Goal: Book appointment/travel/reservation

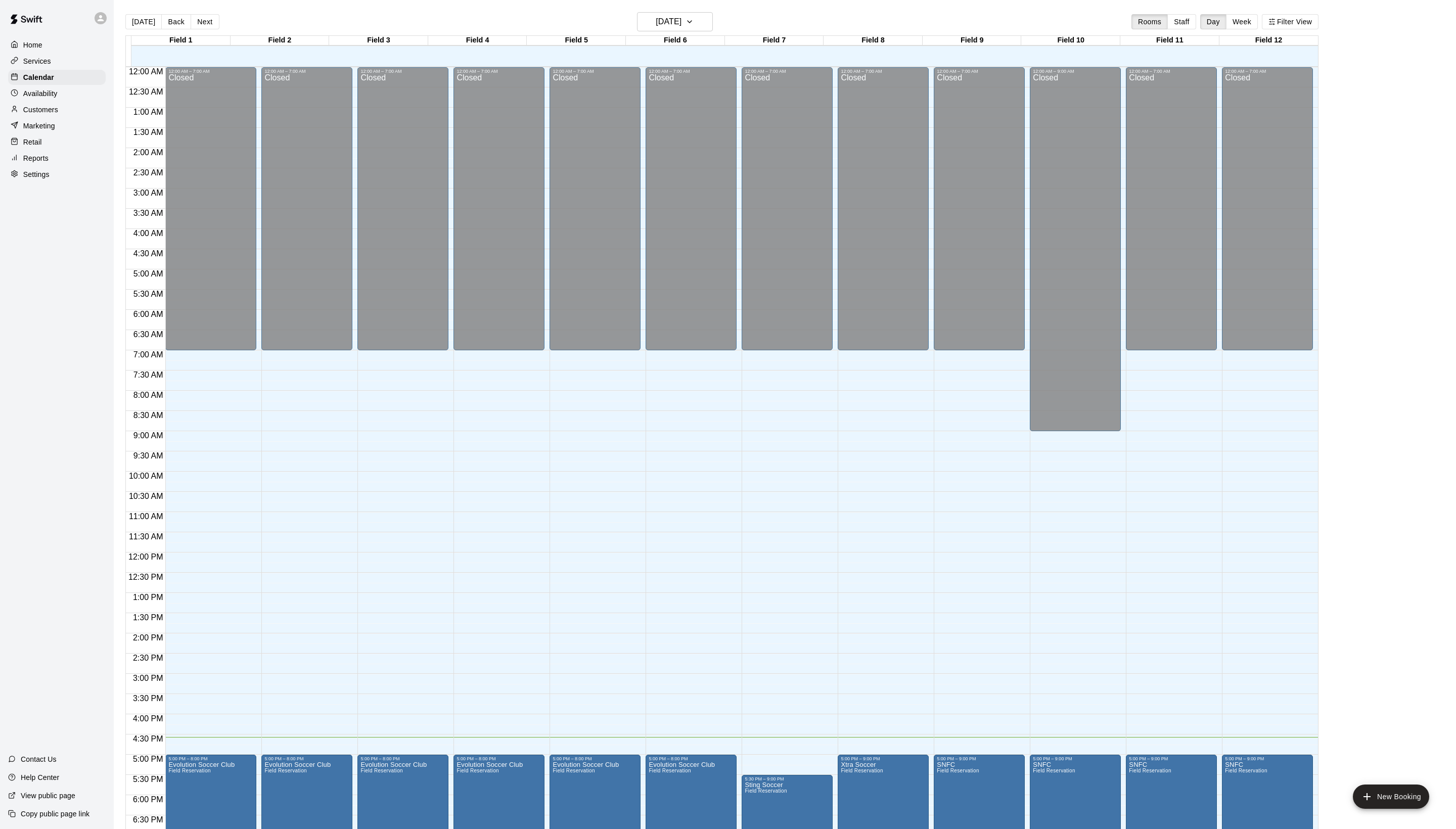
scroll to position [170, 0]
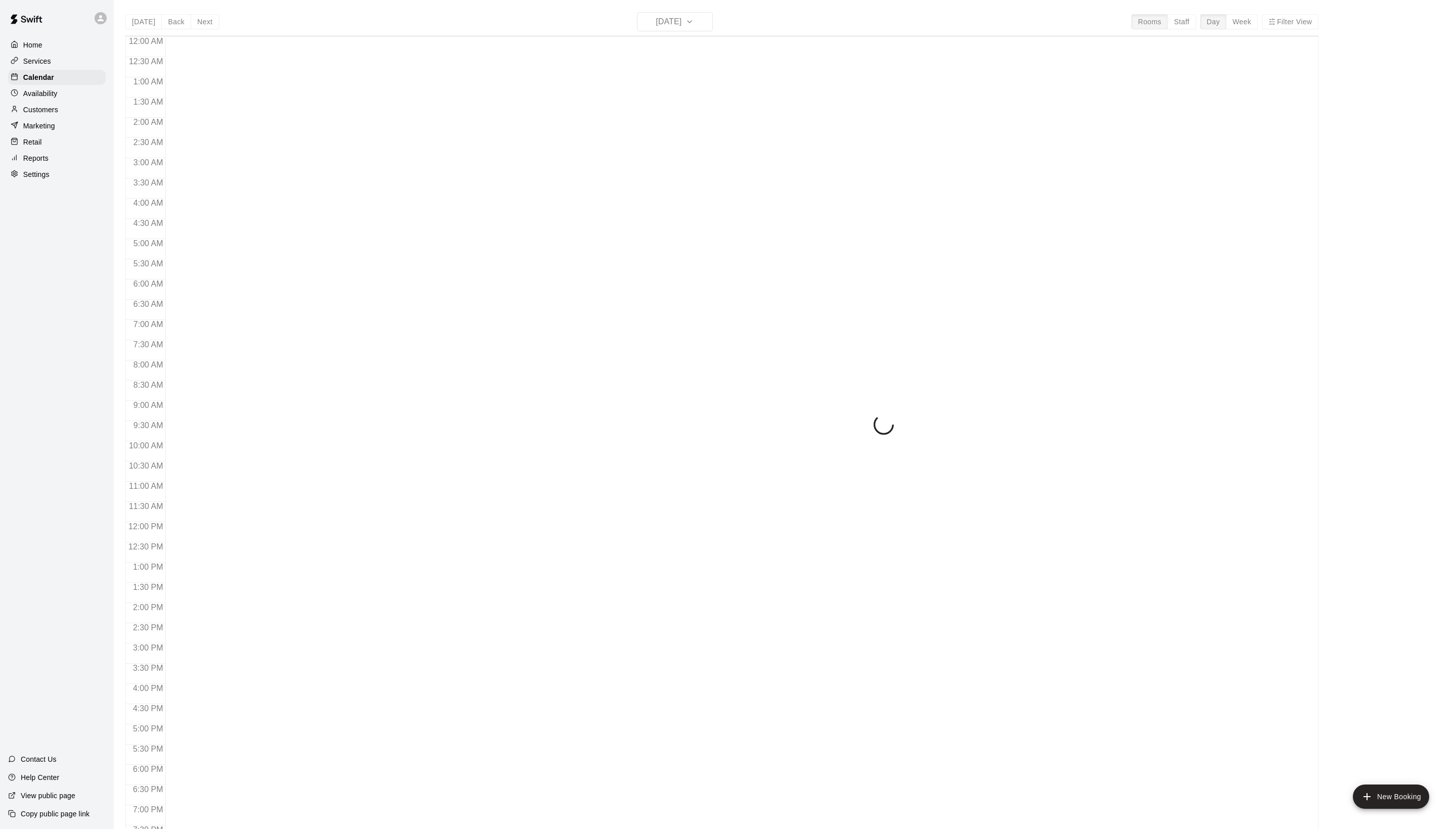
scroll to position [170, 0]
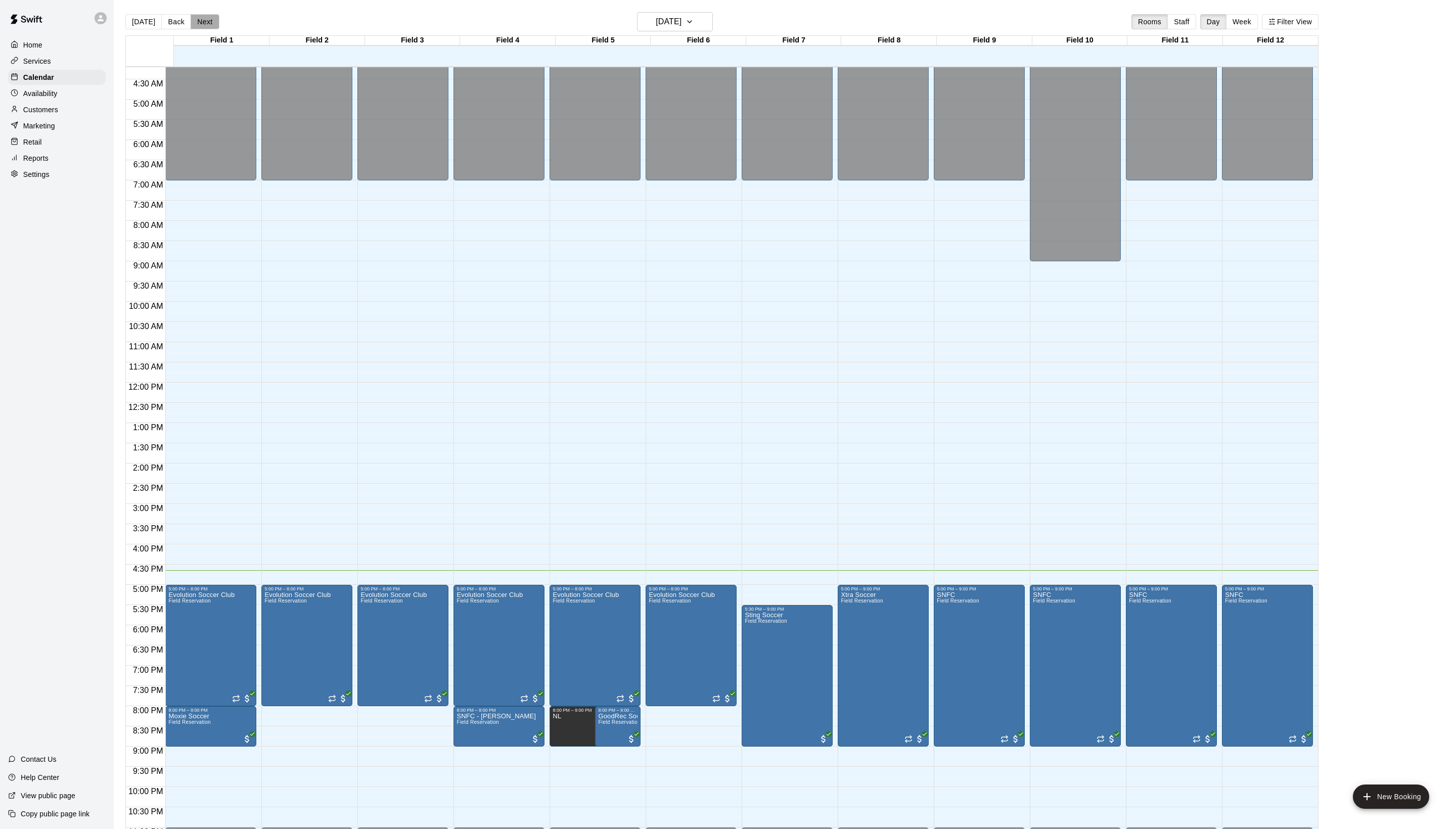
click at [210, 20] on button "Next" at bounding box center [204, 22] width 28 height 15
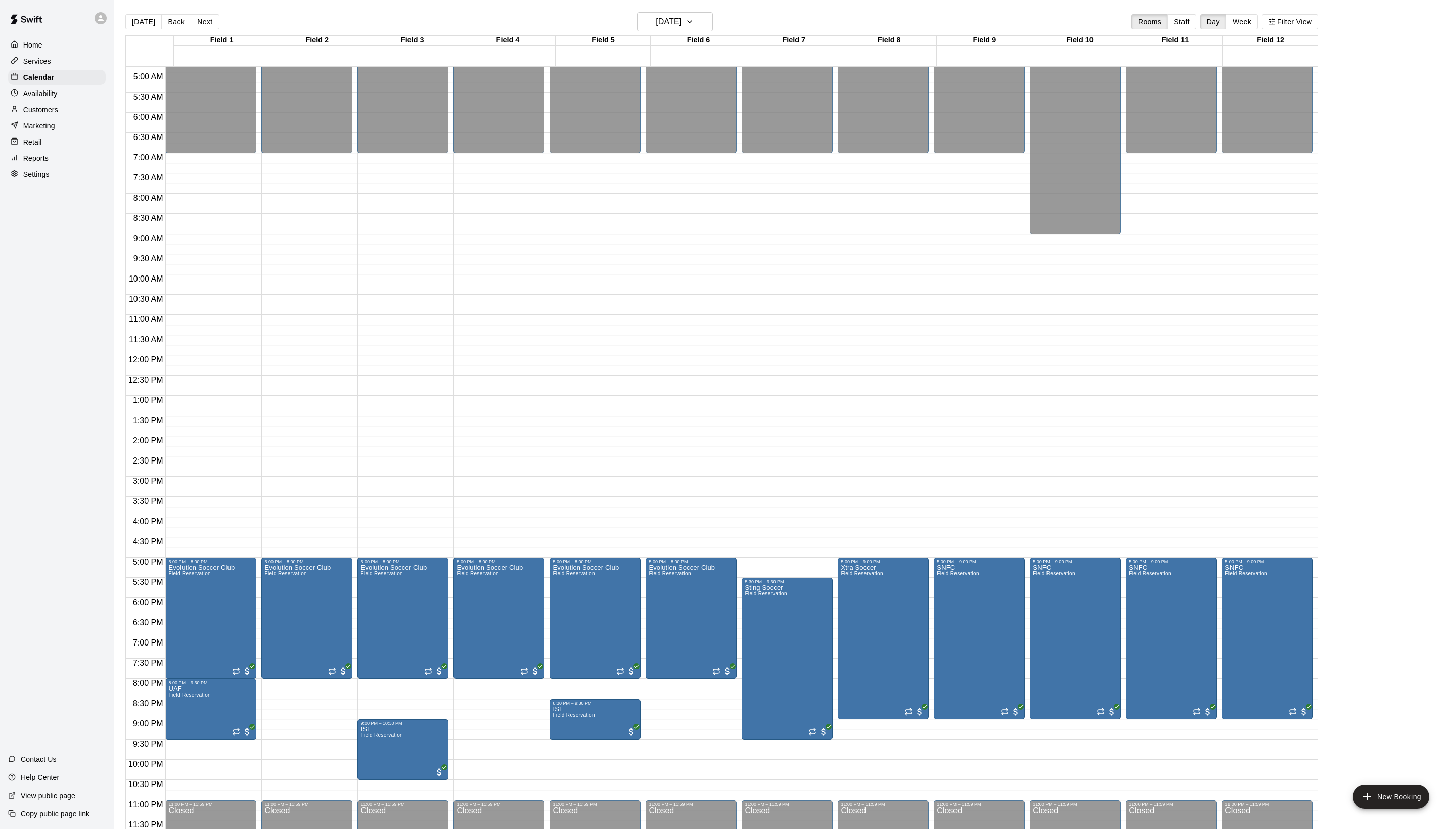
scroll to position [203, 0]
click at [219, 30] on button "Next" at bounding box center [204, 22] width 28 height 15
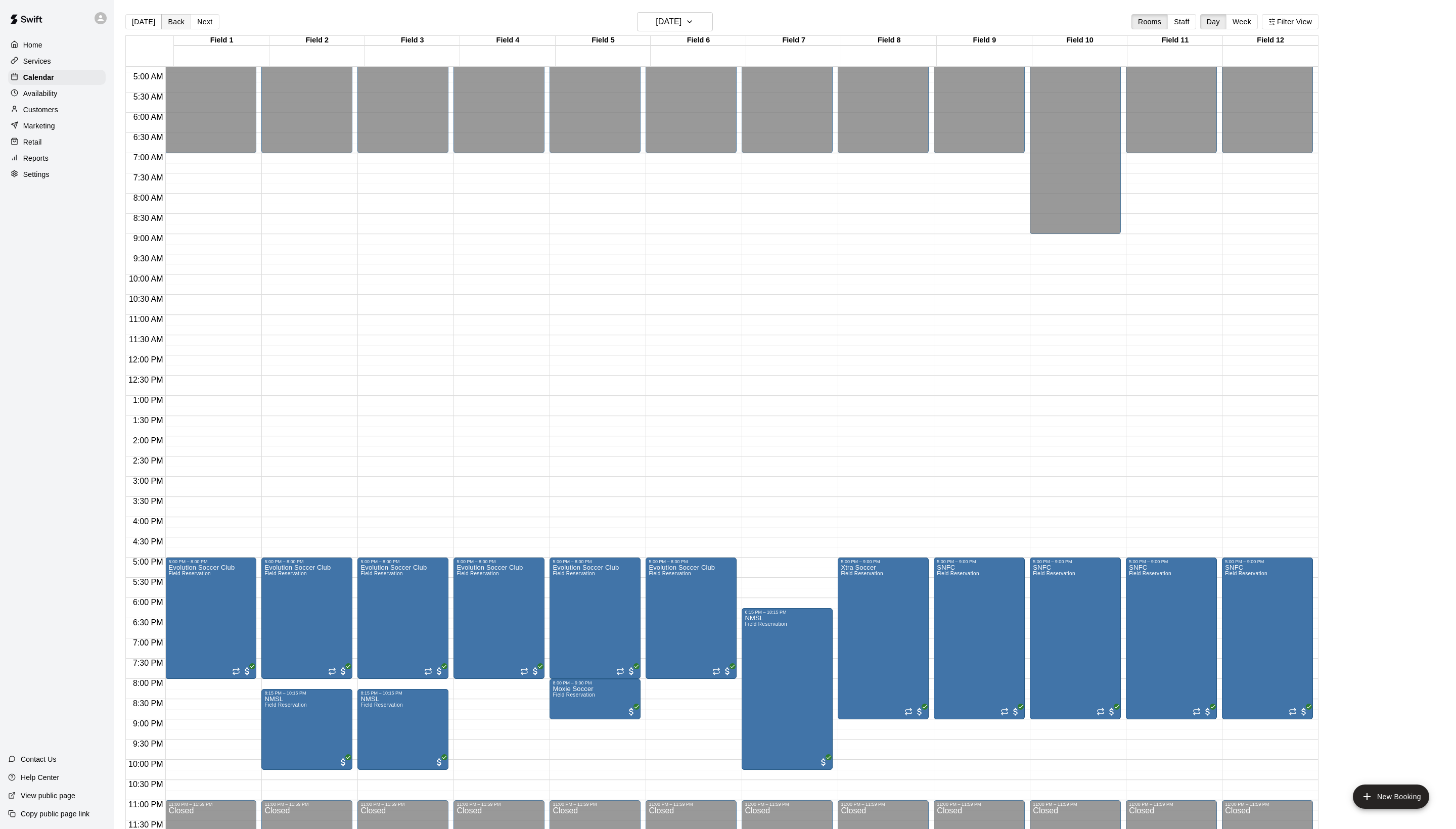
click at [186, 27] on button "Back" at bounding box center [176, 22] width 30 height 15
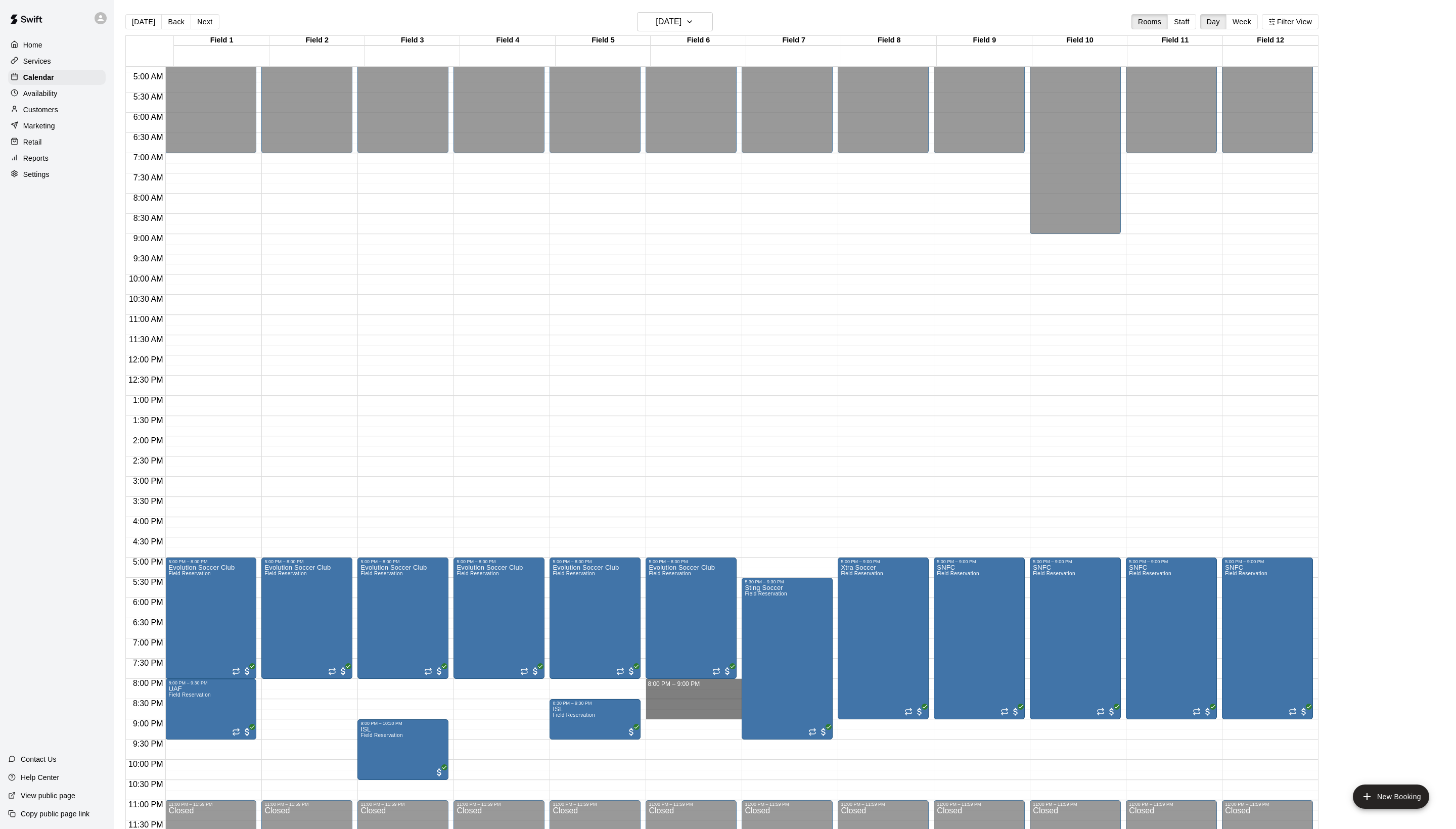
drag, startPoint x: 662, startPoint y: 681, endPoint x: 667, endPoint y: 711, distance: 30.4
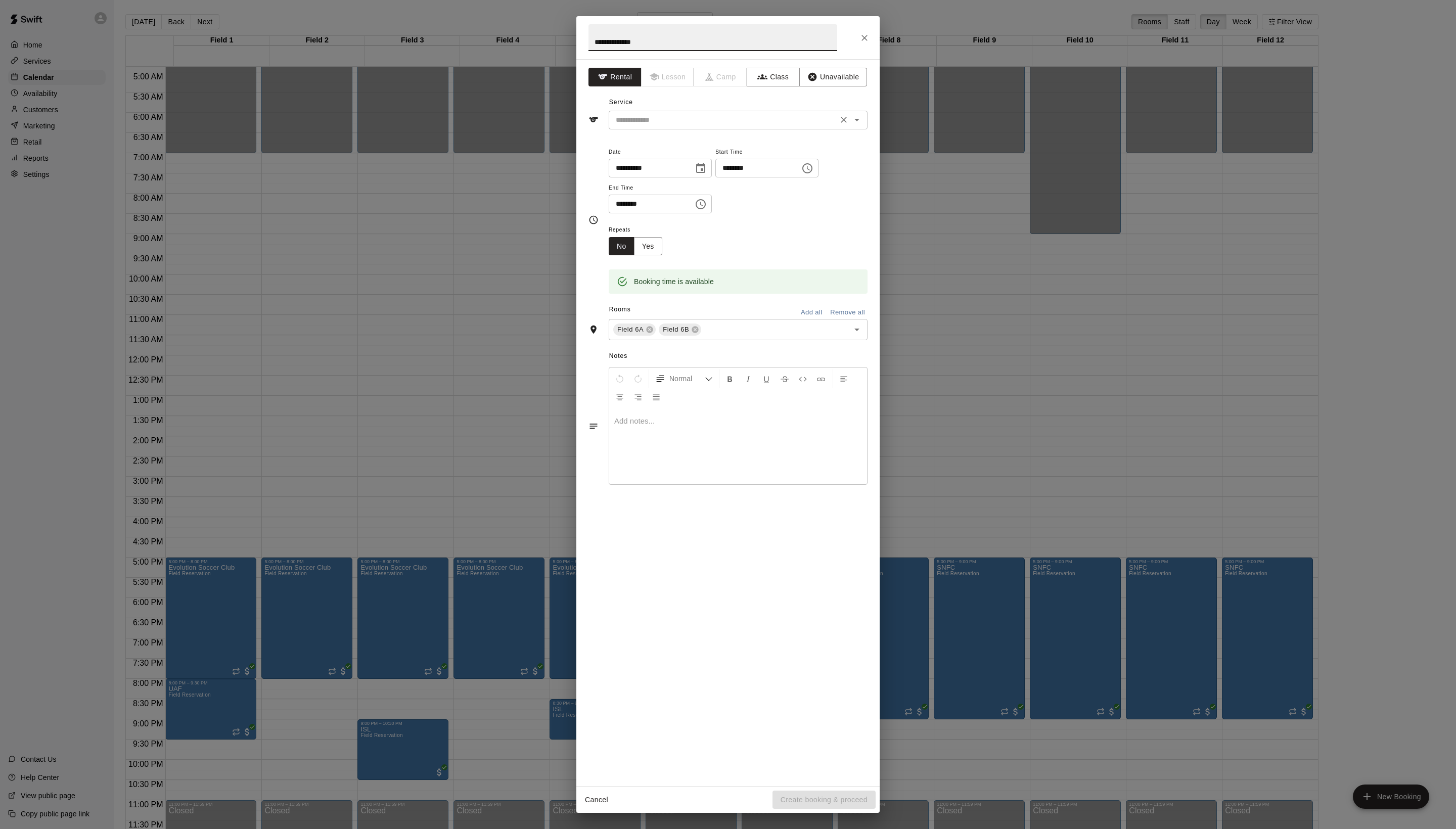
type input "**********"
click at [753, 126] on input "text" at bounding box center [723, 119] width 223 height 12
click at [746, 162] on li "Field Reservation" at bounding box center [748, 165] width 238 height 17
type input "**********"
click at [756, 340] on div "Field 6A Field 6B ​" at bounding box center [738, 329] width 259 height 21
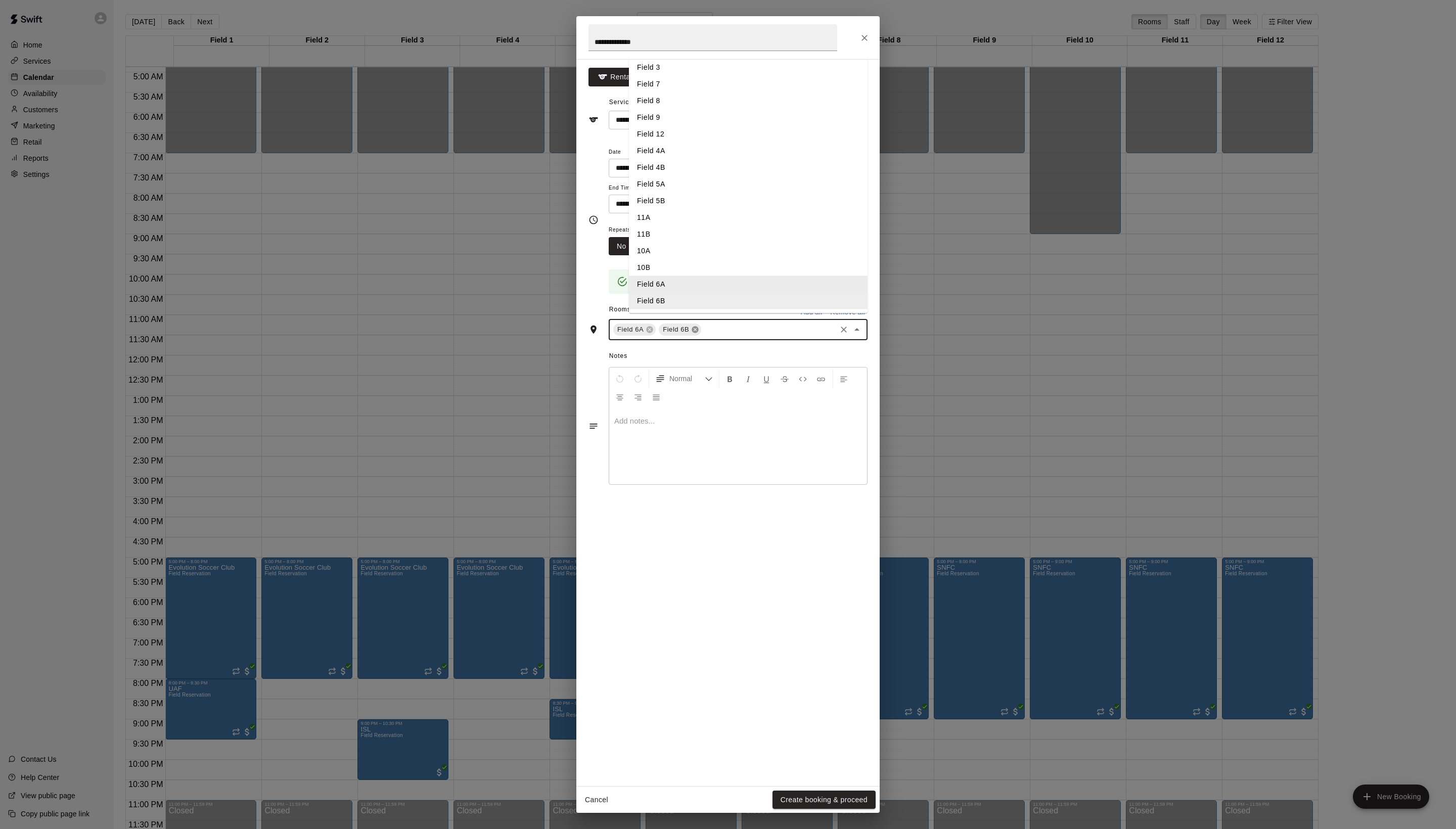
click at [699, 334] on icon at bounding box center [695, 329] width 8 height 8
click at [774, 758] on div "**********" at bounding box center [728, 422] width 303 height 726
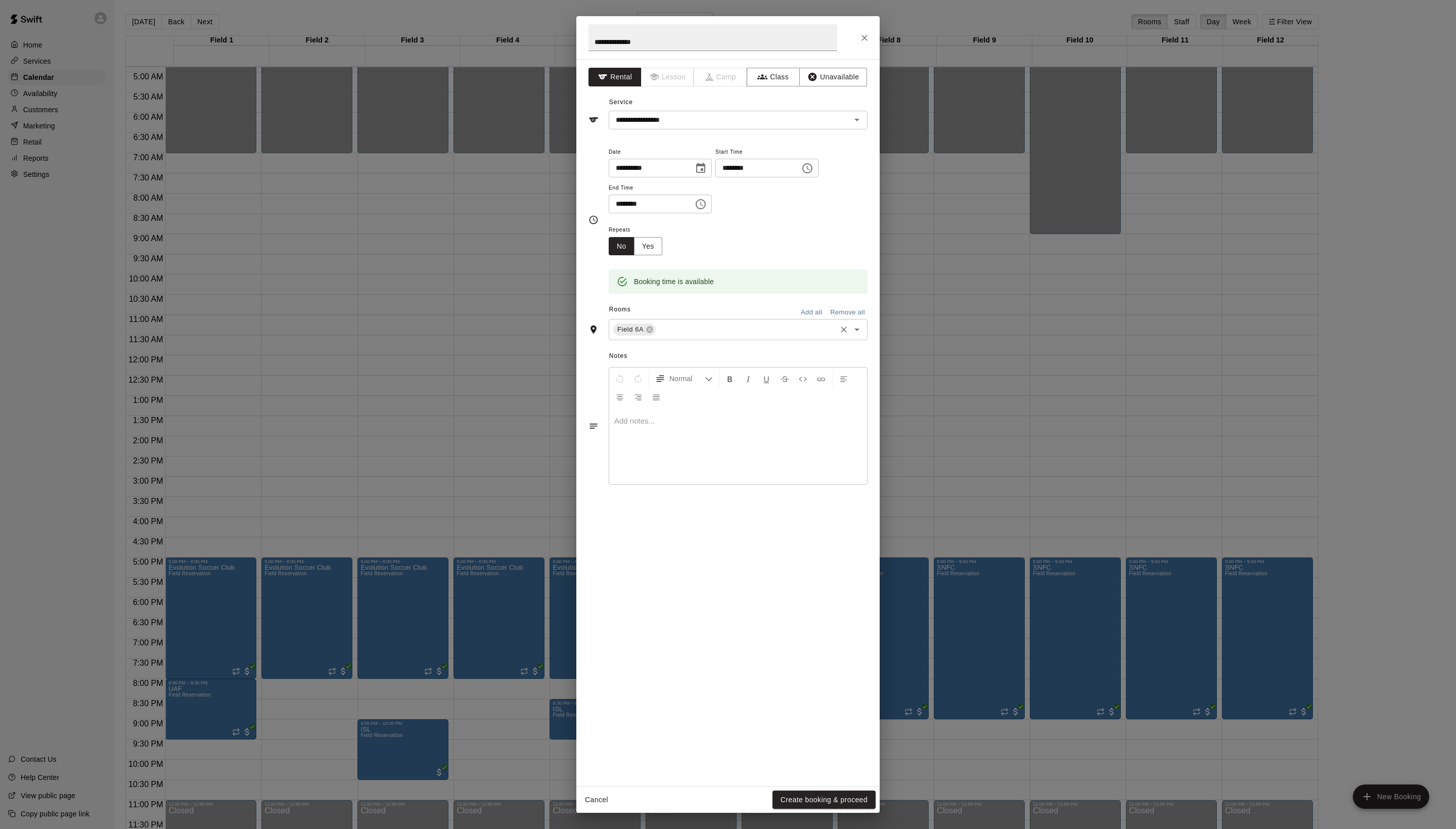
click at [786, 786] on div "Cancel Create booking & proceed" at bounding box center [728, 799] width 303 height 27
click at [786, 799] on button "Create booking & proceed" at bounding box center [823, 800] width 103 height 19
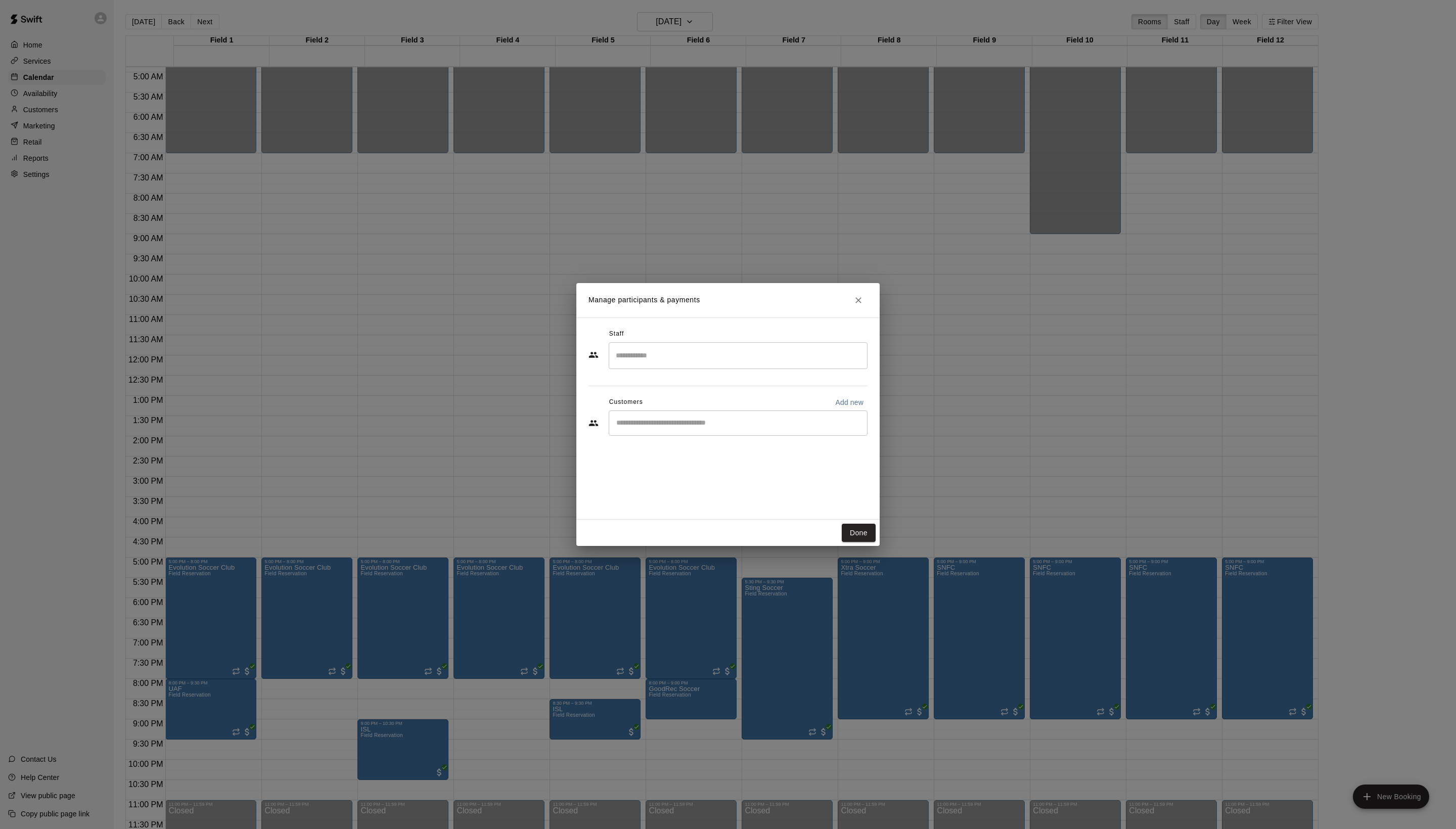
click at [724, 435] on div "​" at bounding box center [738, 422] width 259 height 25
type input "******"
click at [742, 479] on span "partnerships@goodrec.com" at bounding box center [711, 479] width 108 height 7
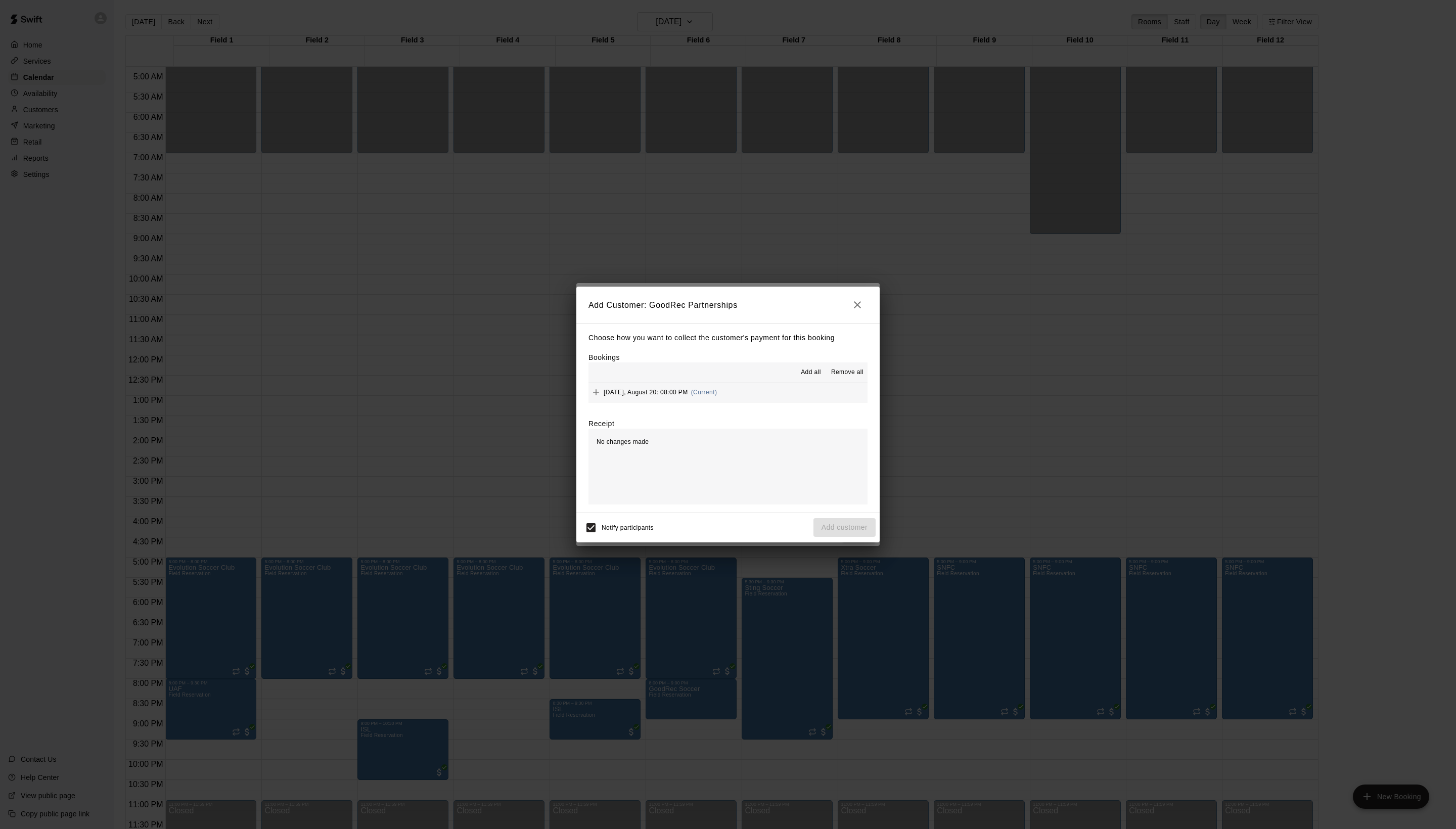
click at [791, 383] on div "Add all Remove all" at bounding box center [728, 373] width 279 height 20
click at [801, 378] on span "Add all" at bounding box center [811, 373] width 20 height 10
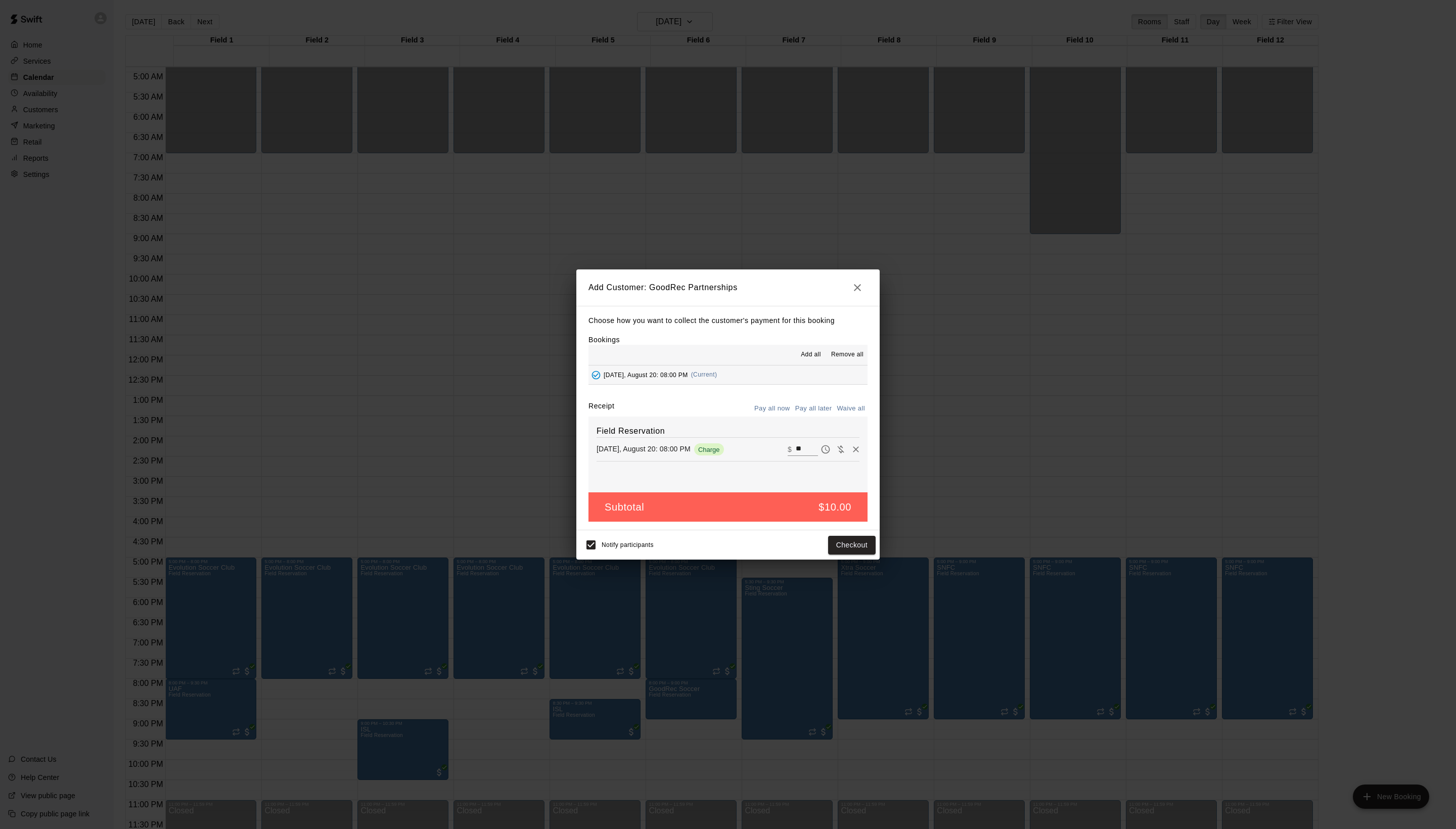
click at [849, 417] on button "Waive all" at bounding box center [851, 409] width 33 height 16
type input "*"
click at [845, 555] on button "Add customer" at bounding box center [844, 545] width 62 height 19
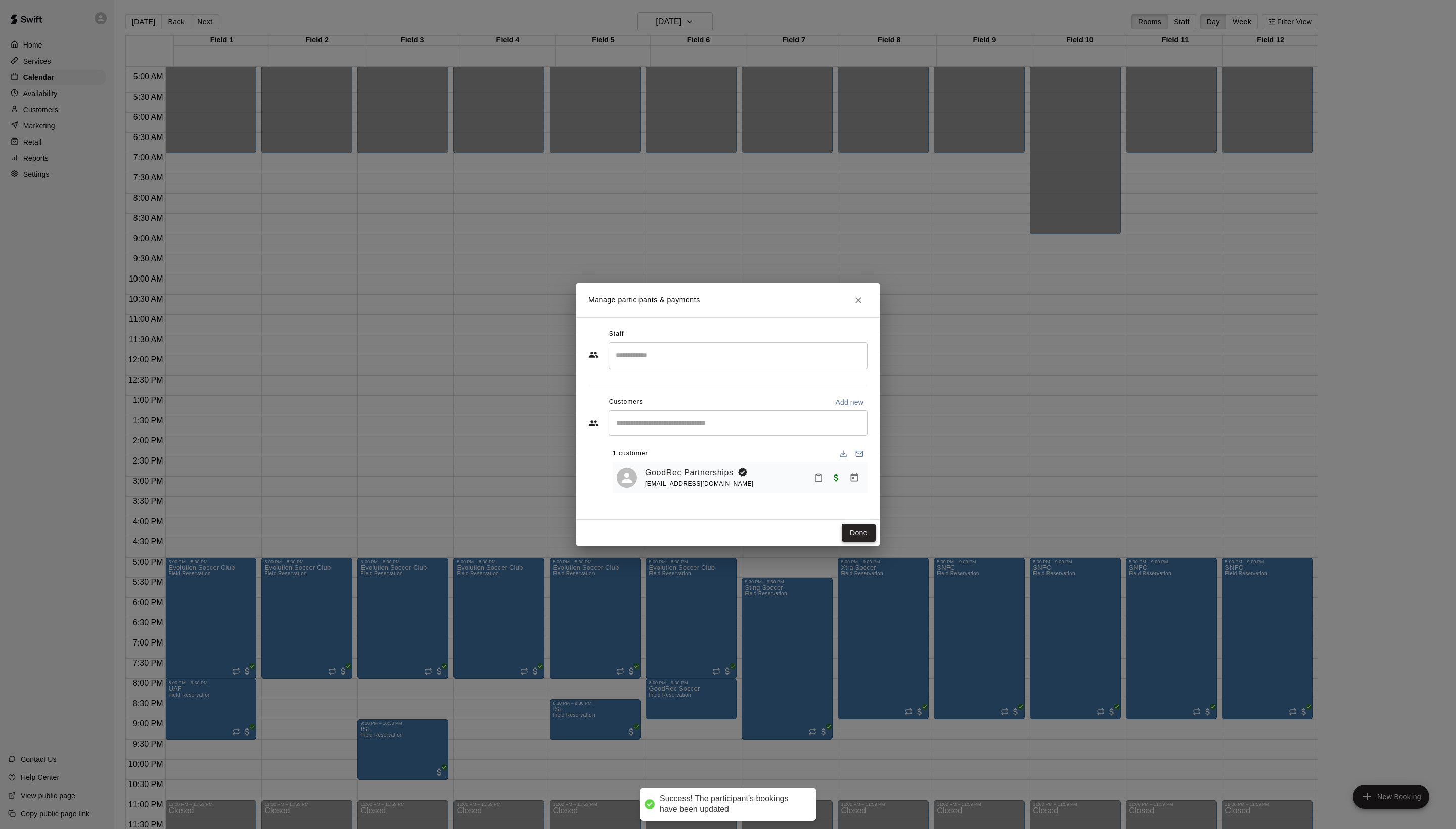
click at [845, 542] on button "Done" at bounding box center [858, 533] width 34 height 19
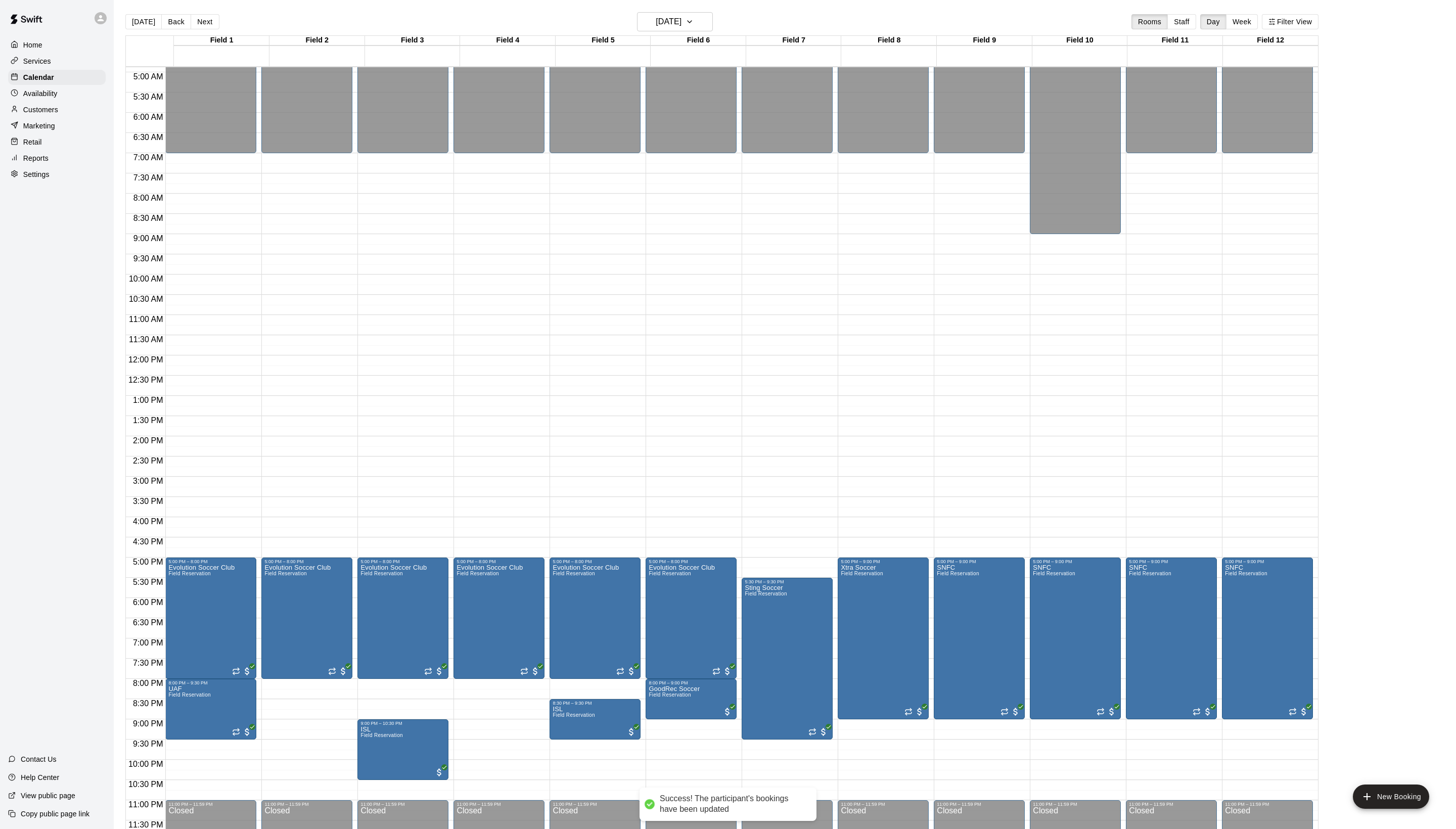
click at [1201, 6] on main "Today Back Next Wednesday Aug 20 Rooms Staff Day Week Filter View Field 1 20 We…" at bounding box center [784, 422] width 1342 height 845
click at [1182, 1] on main "Today Back Next Wednesday Aug 20 Rooms Staff Day Week Filter View Field 1 20 We…" at bounding box center [784, 422] width 1342 height 845
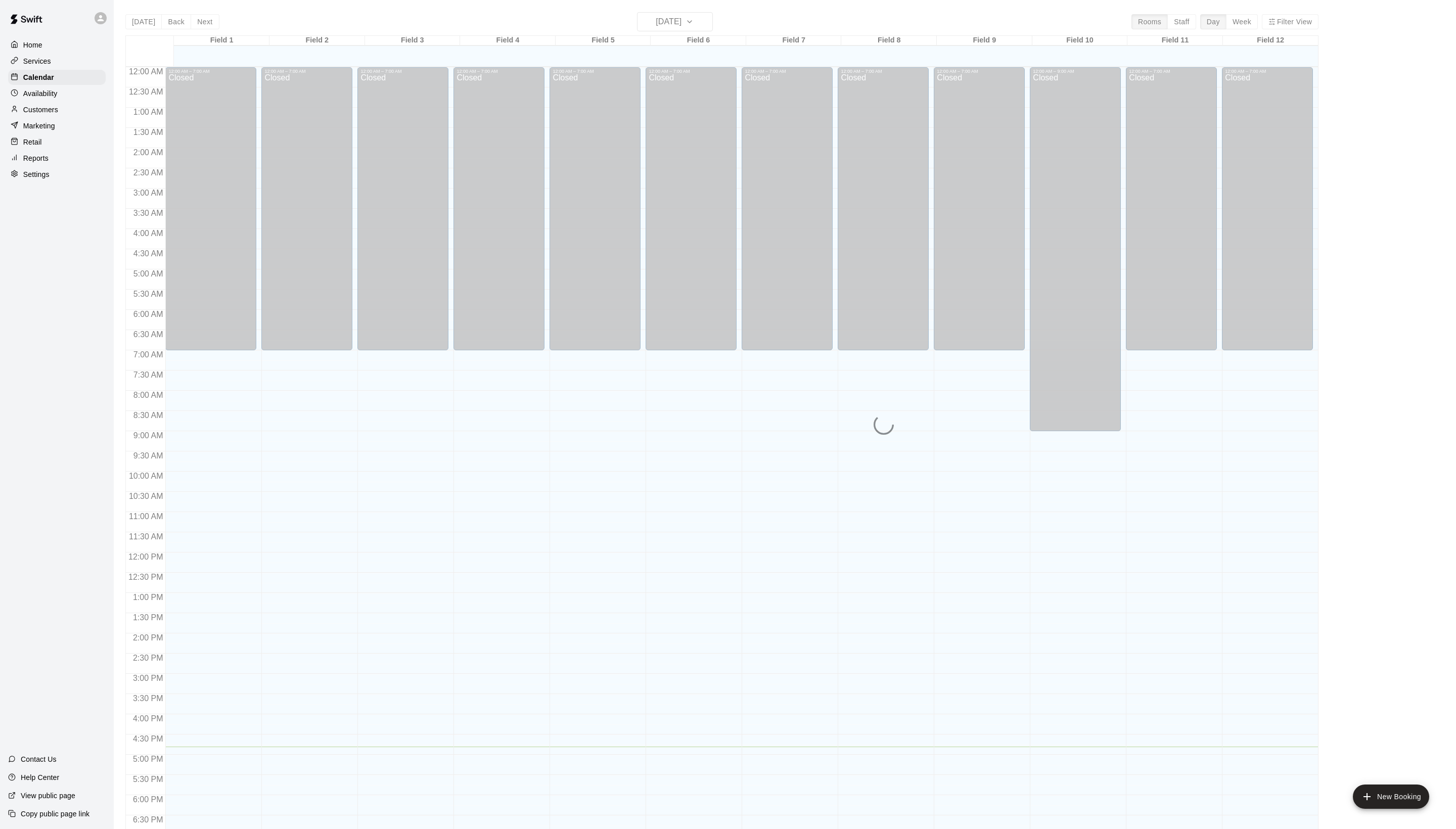
scroll to position [170, 0]
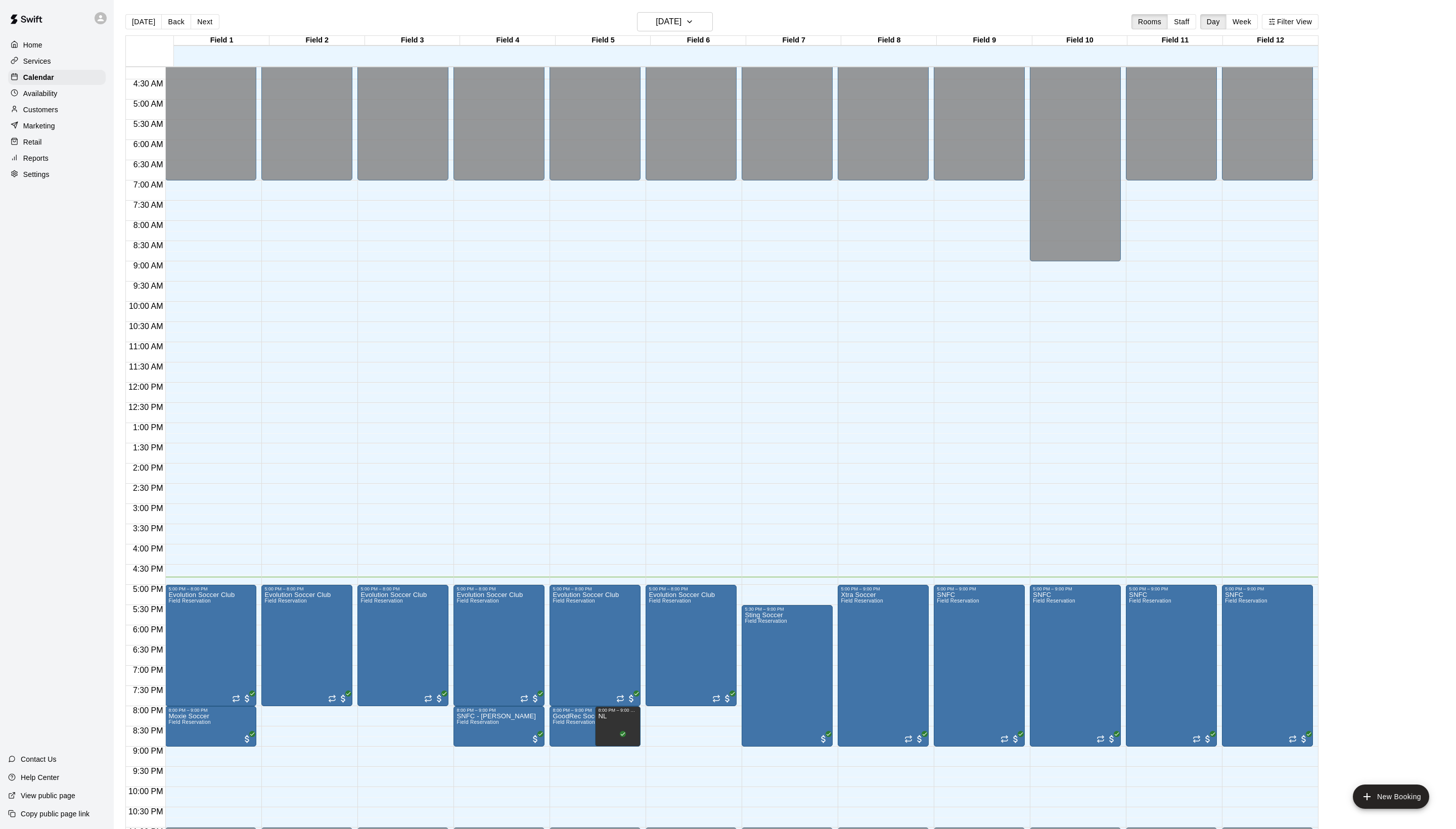
click at [218, 20] on button "Next" at bounding box center [204, 22] width 28 height 15
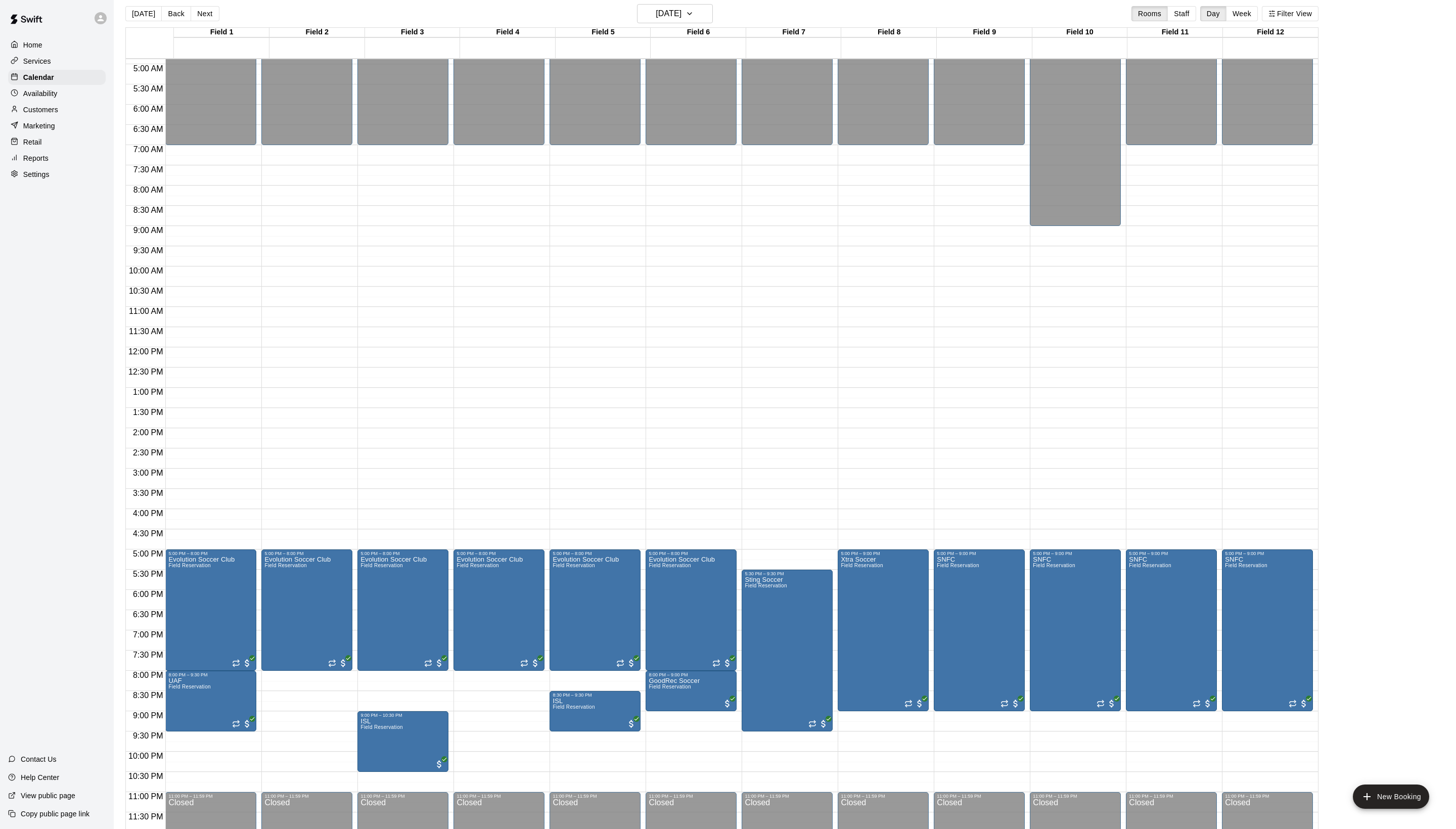
scroll to position [12, 0]
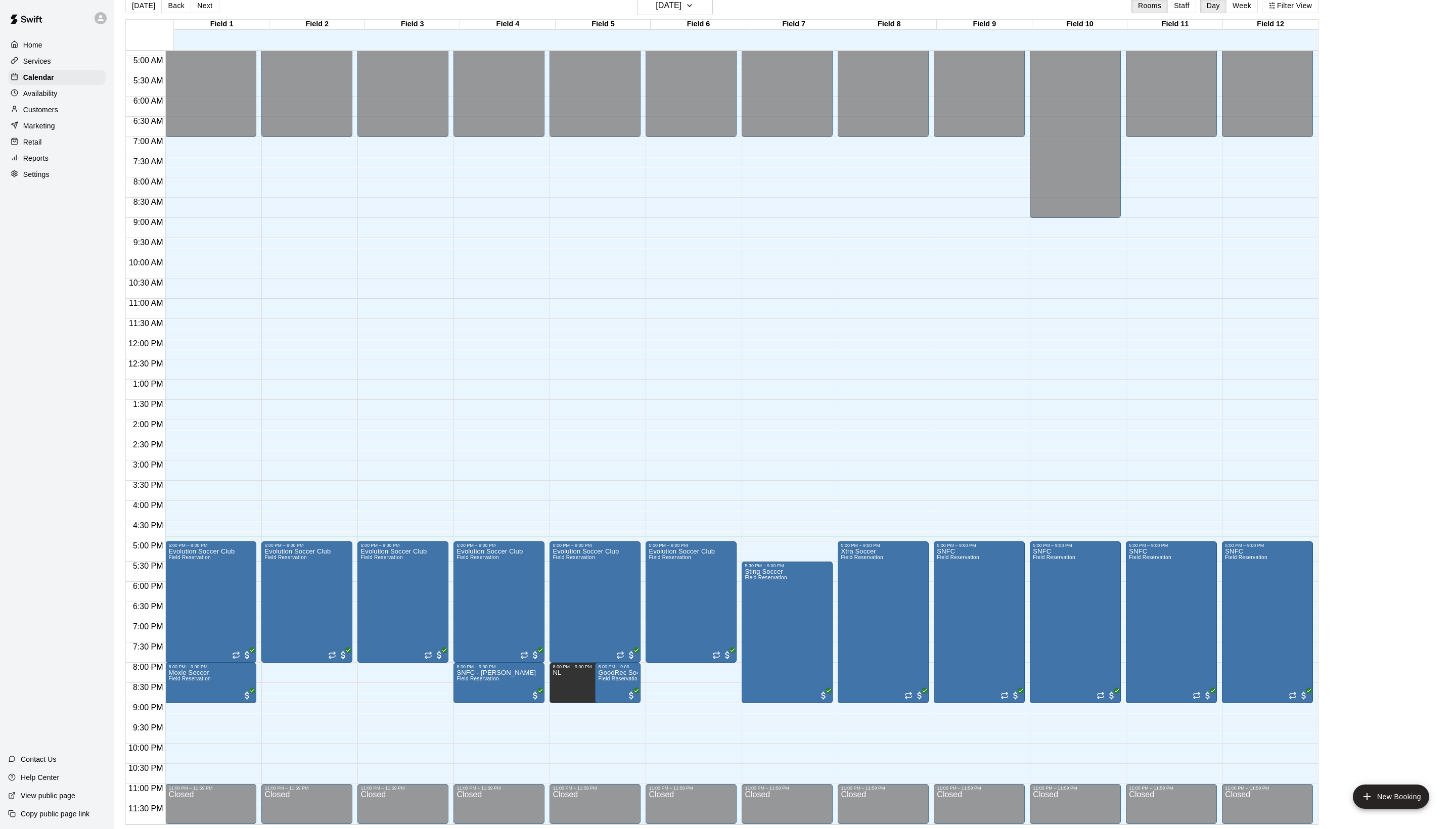
scroll to position [16, 0]
drag, startPoint x: 682, startPoint y: 681, endPoint x: 680, endPoint y: 698, distance: 17.1
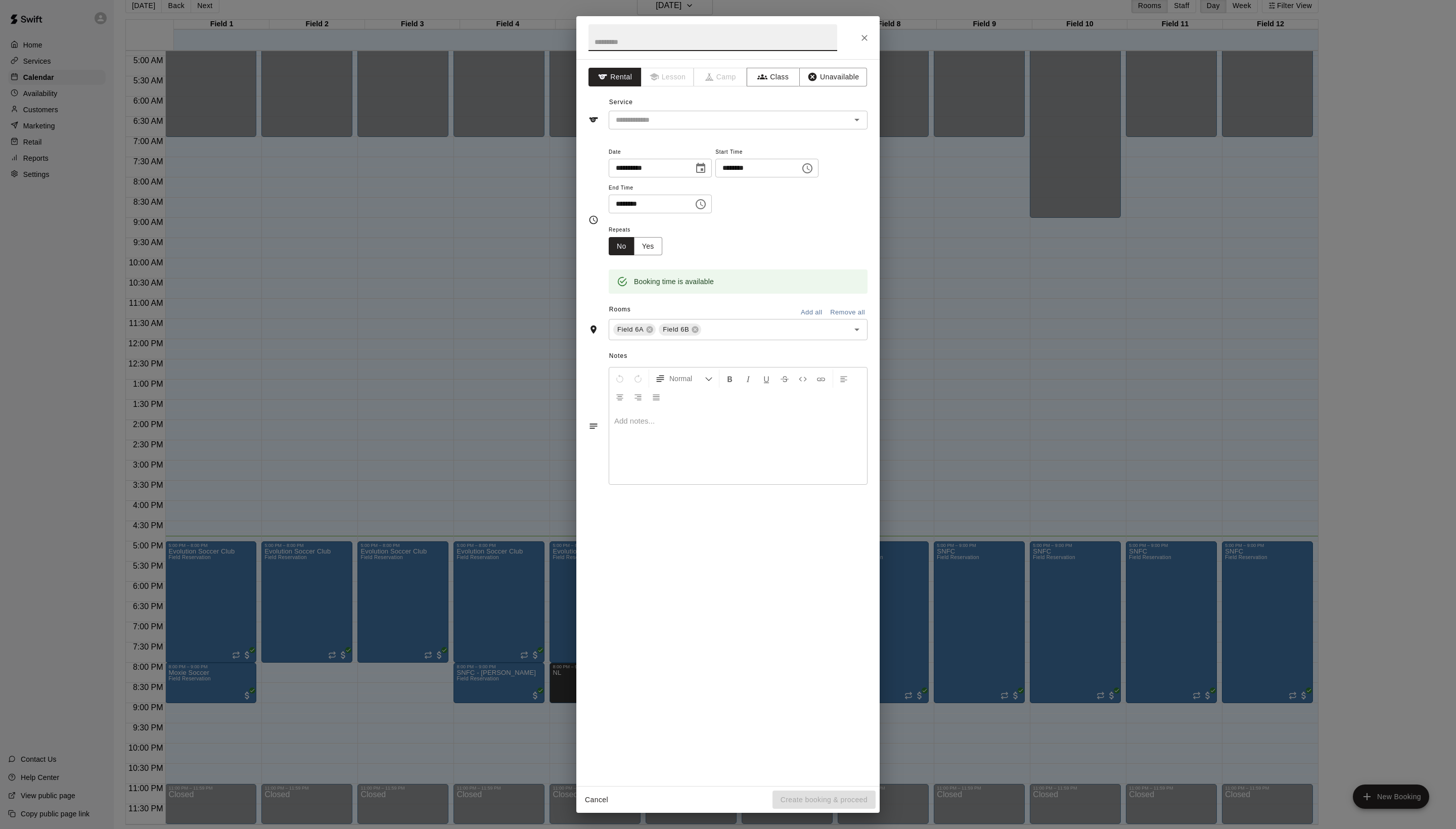
click at [868, 36] on icon "Close" at bounding box center [864, 38] width 10 height 10
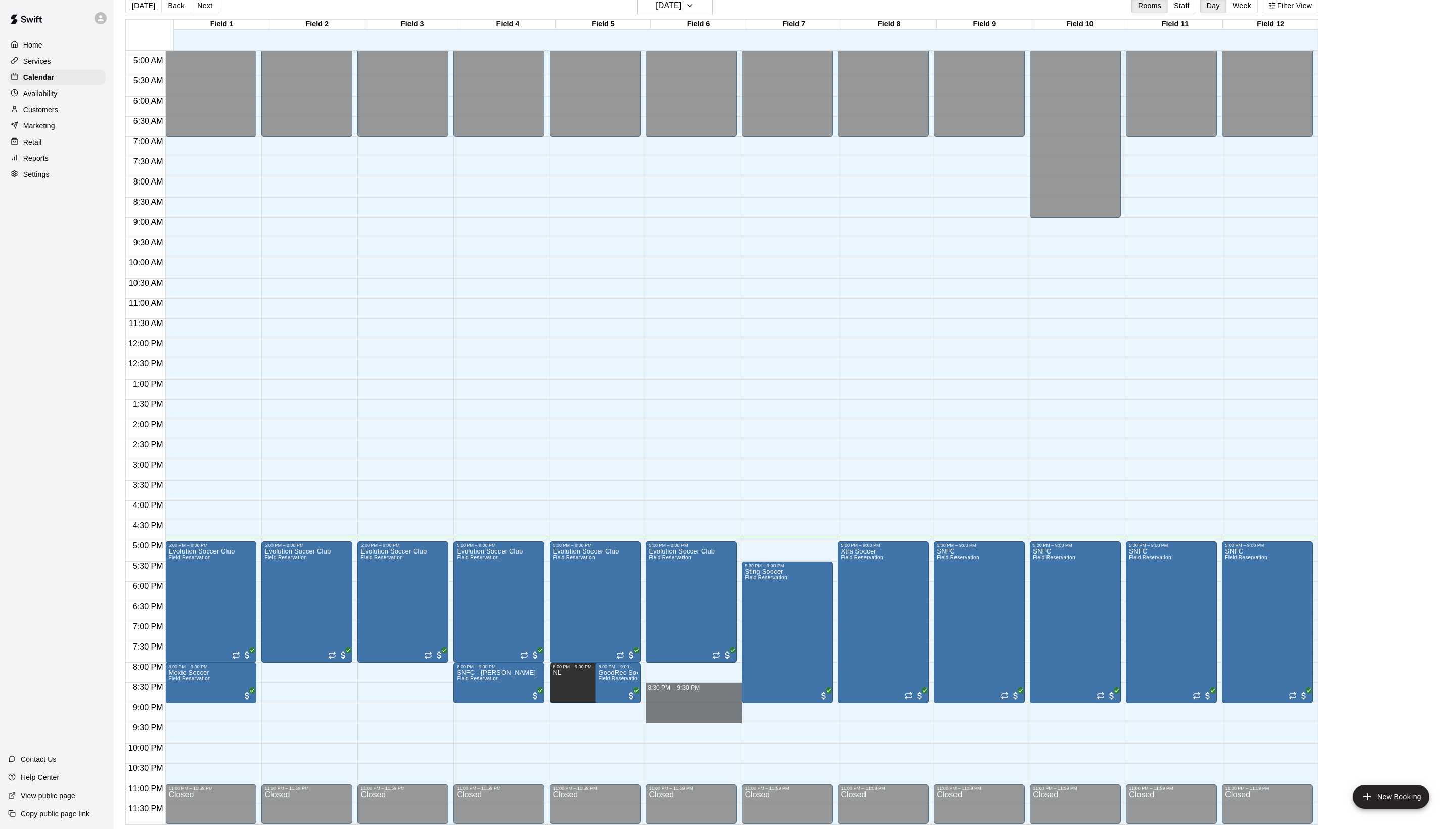
drag, startPoint x: 676, startPoint y: 683, endPoint x: 675, endPoint y: 713, distance: 30.0
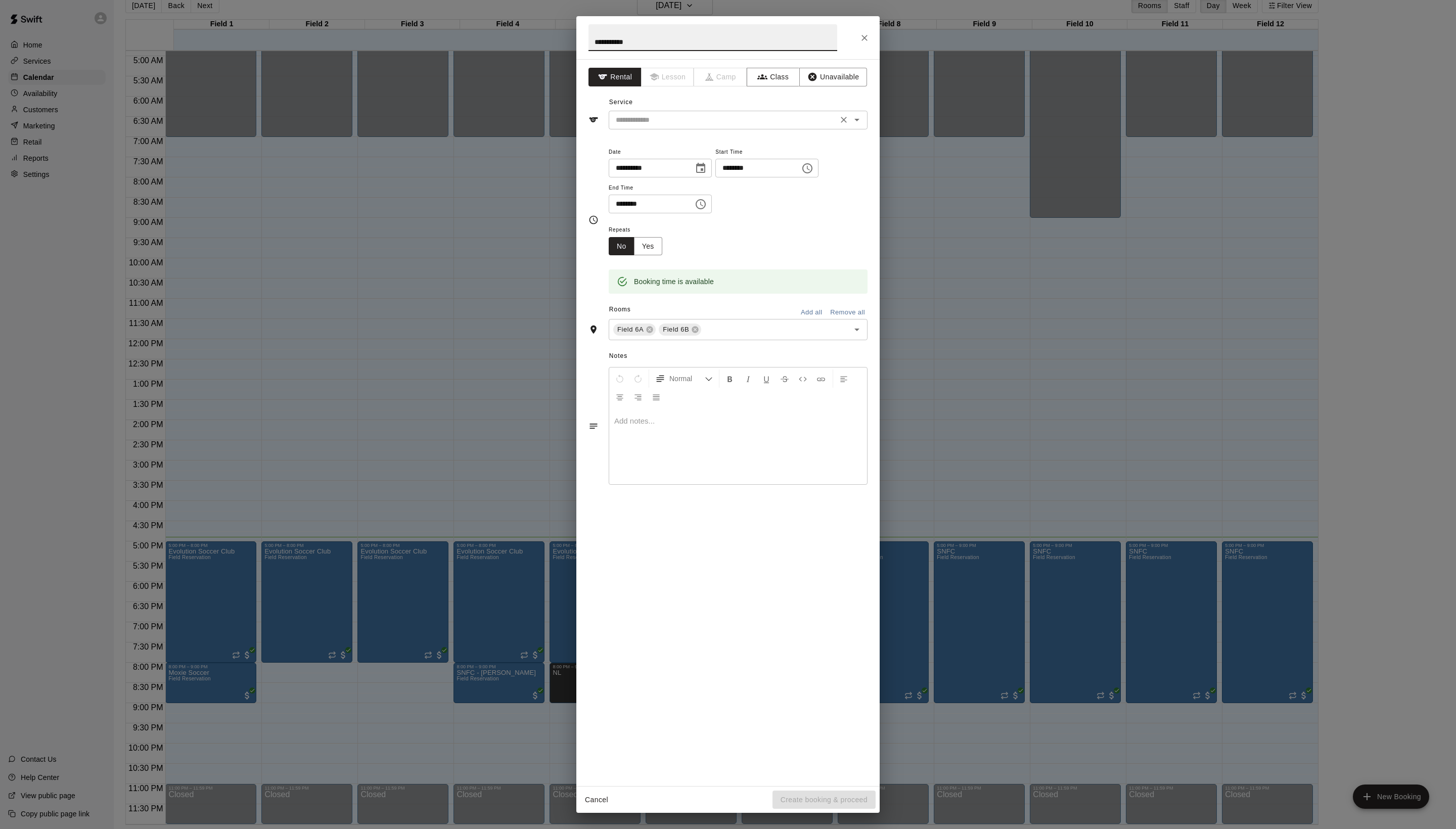
type input "**********"
click at [666, 126] on input "text" at bounding box center [723, 119] width 223 height 12
click at [662, 129] on div "​" at bounding box center [738, 120] width 259 height 19
click at [659, 162] on li "Field Reservation" at bounding box center [748, 165] width 238 height 17
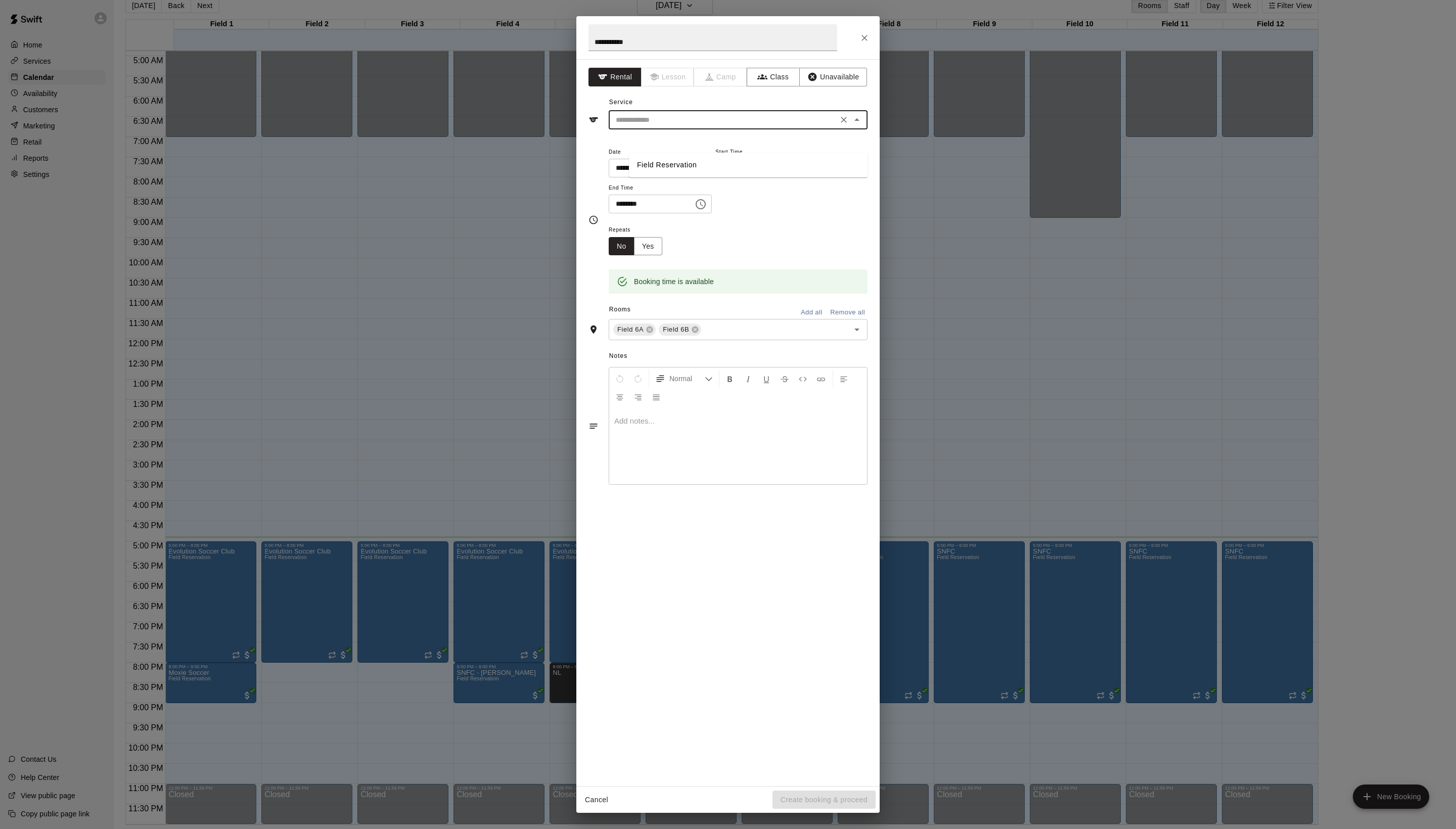
type input "**********"
click at [698, 333] on icon at bounding box center [695, 329] width 6 height 6
click at [799, 791] on button "Create booking & proceed" at bounding box center [823, 800] width 103 height 19
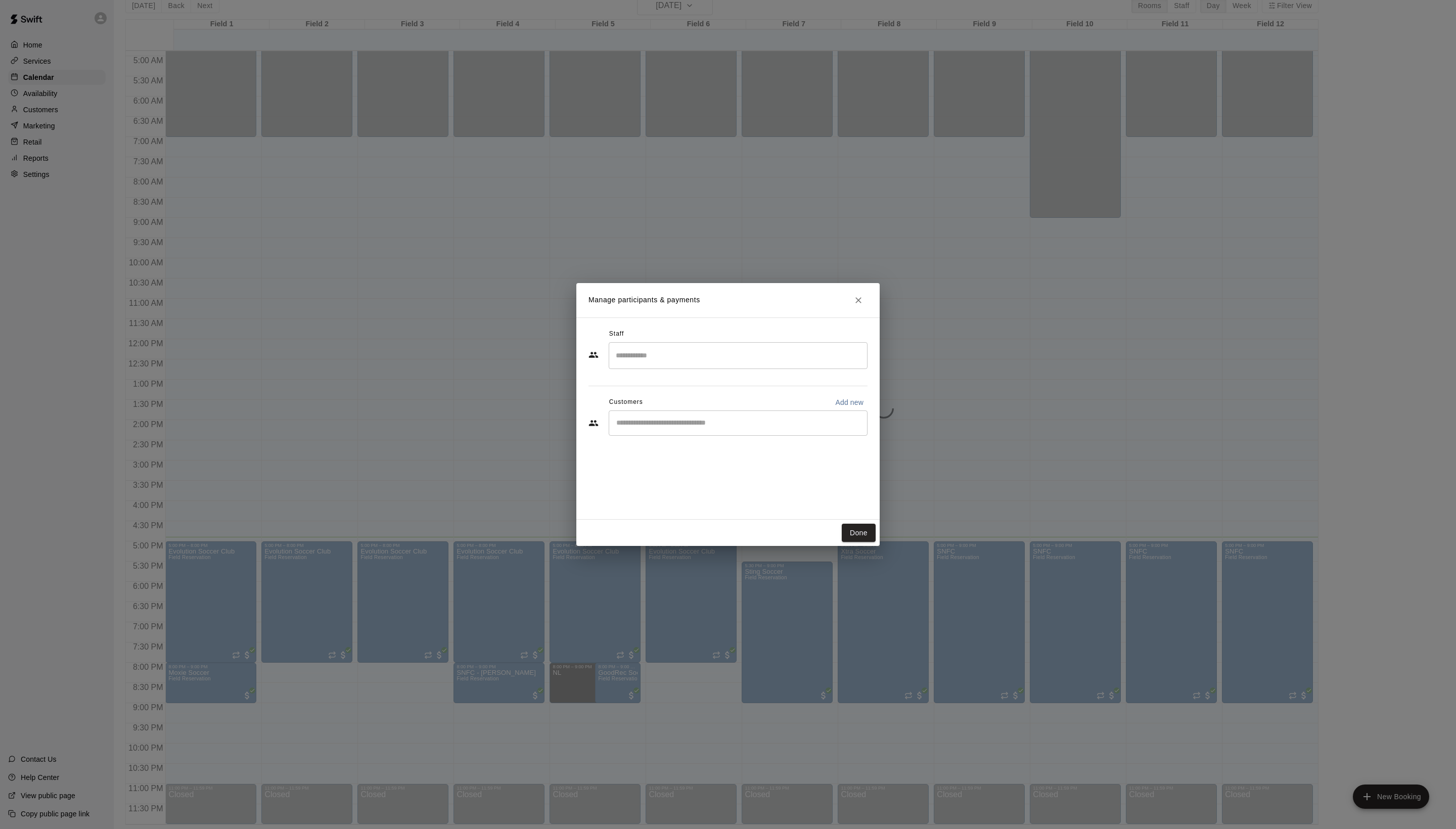
click at [696, 428] on input "Start typing to search customers..." at bounding box center [738, 423] width 250 height 10
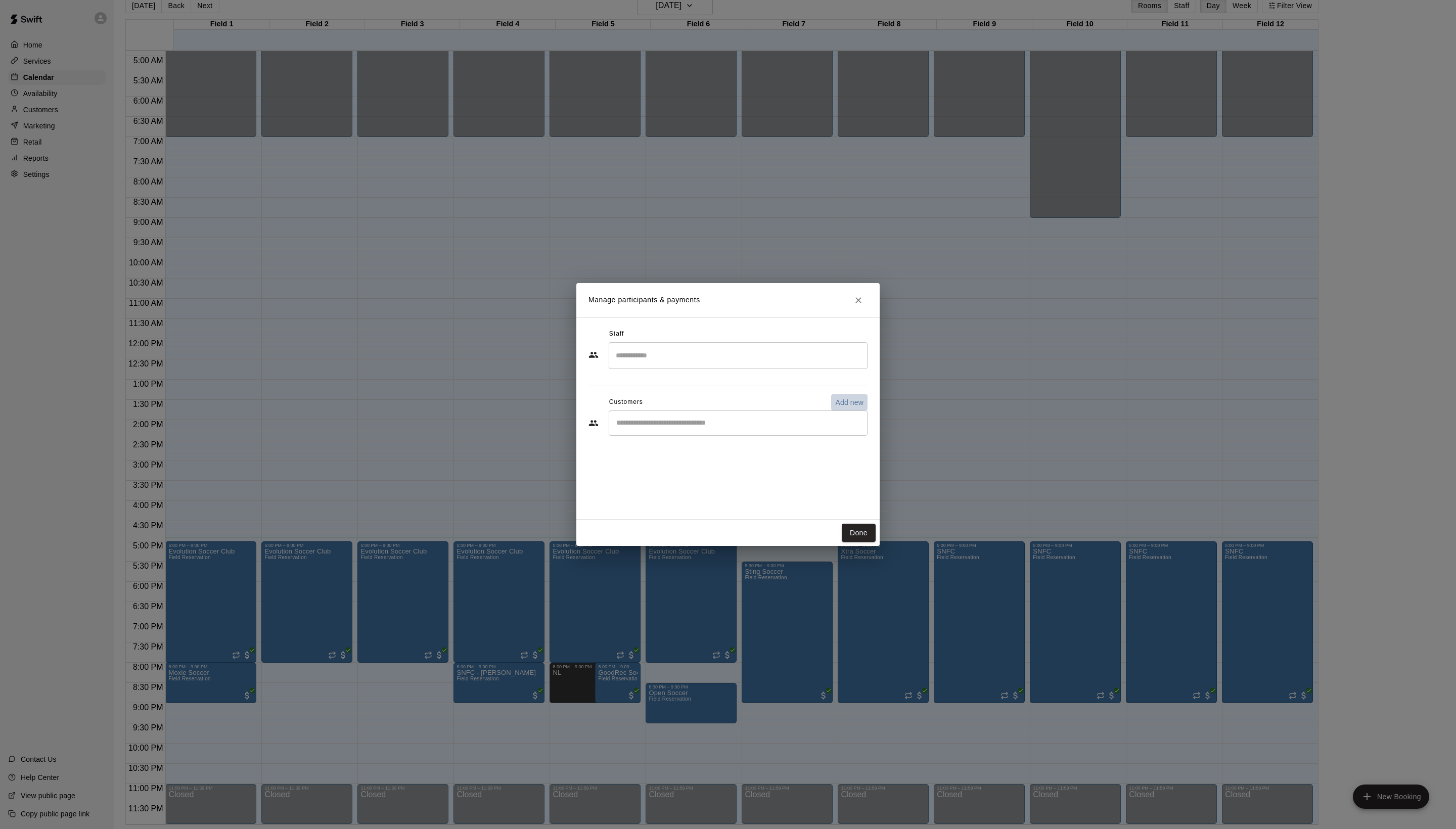
click at [845, 409] on button "Add new" at bounding box center [849, 402] width 36 height 16
select select "**"
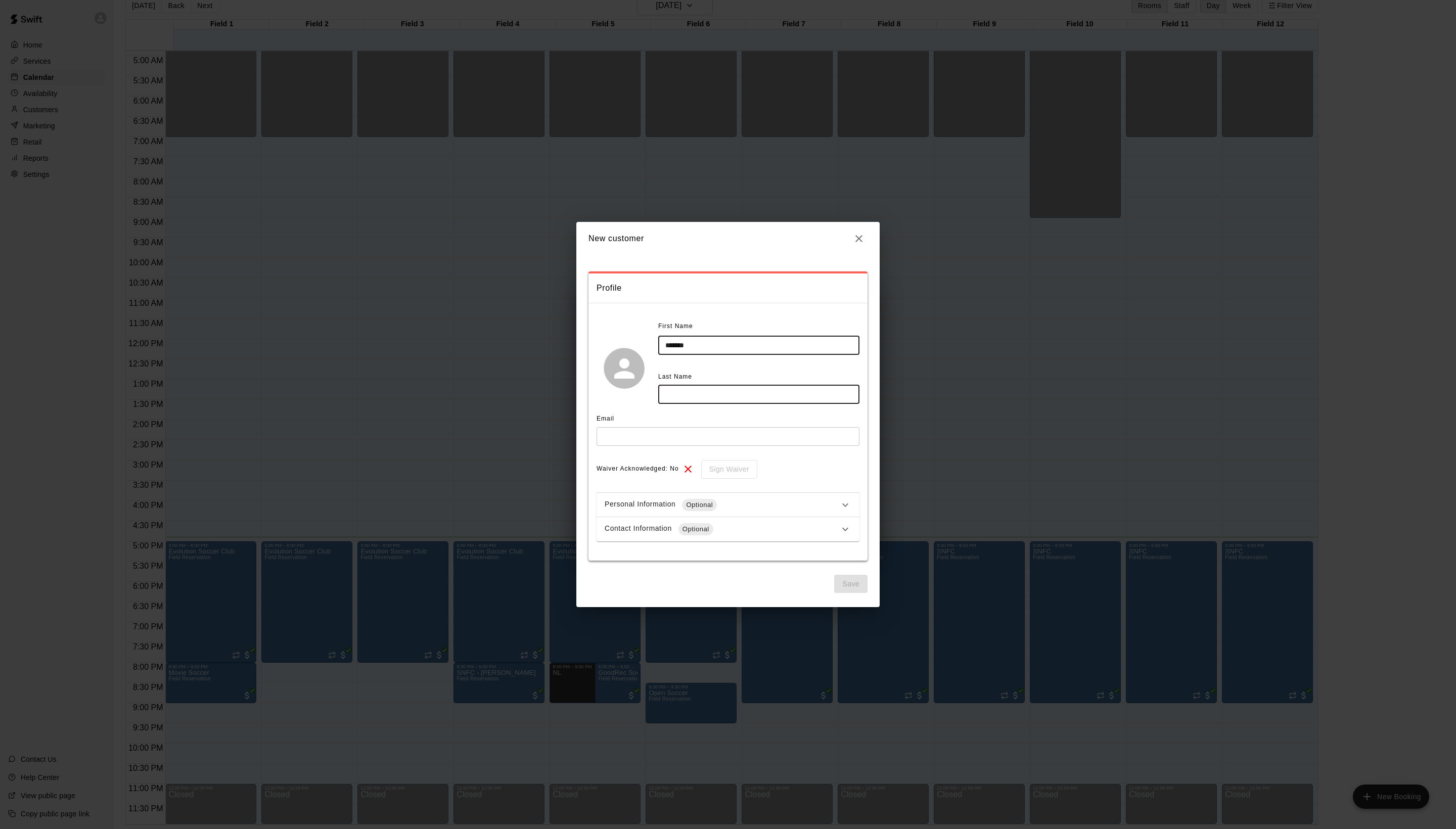
type input "*******"
click at [727, 355] on input "*******" at bounding box center [758, 345] width 202 height 19
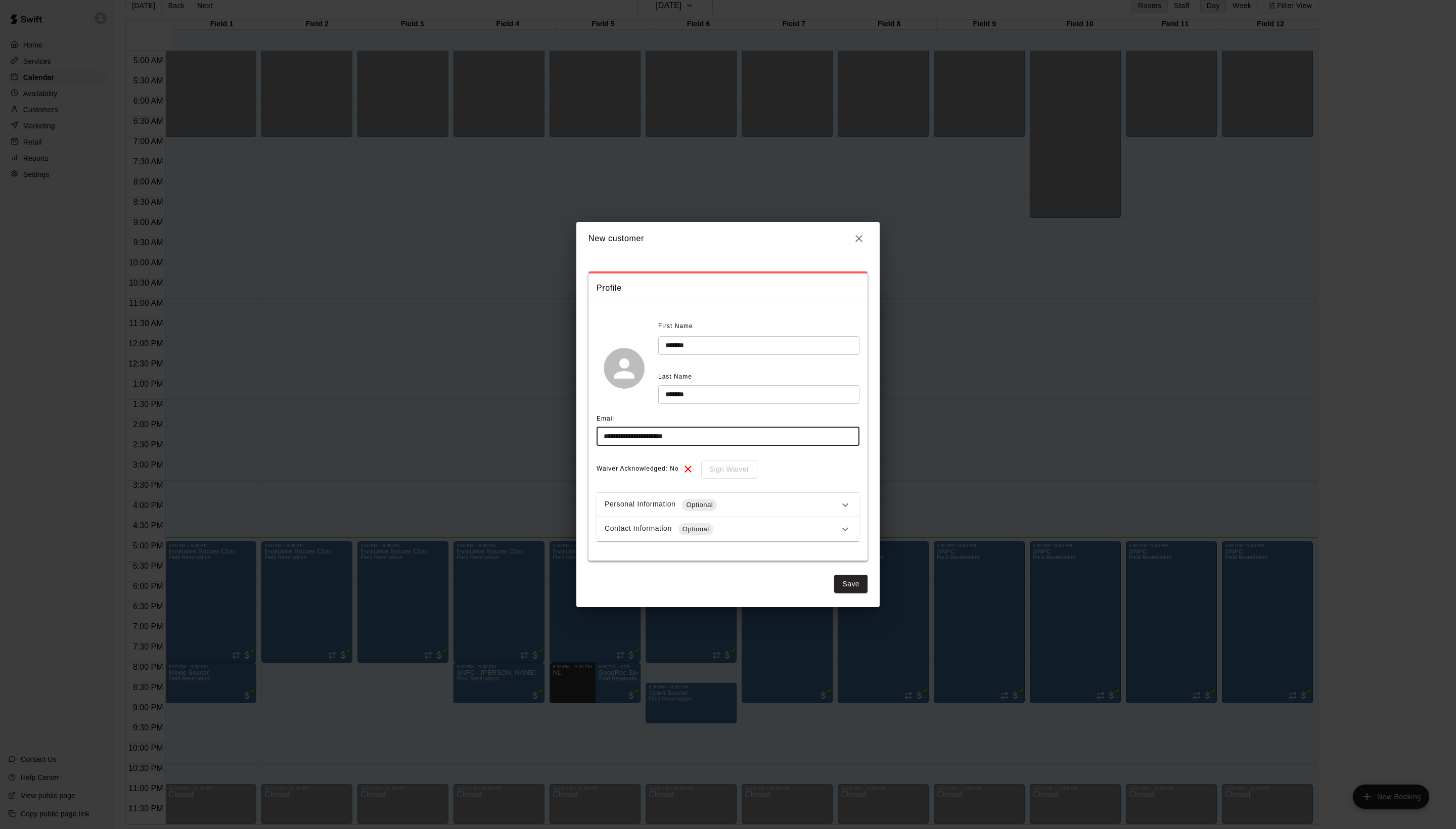
scroll to position [66, 0]
type input "**********"
click at [848, 589] on button "Save" at bounding box center [851, 584] width 33 height 19
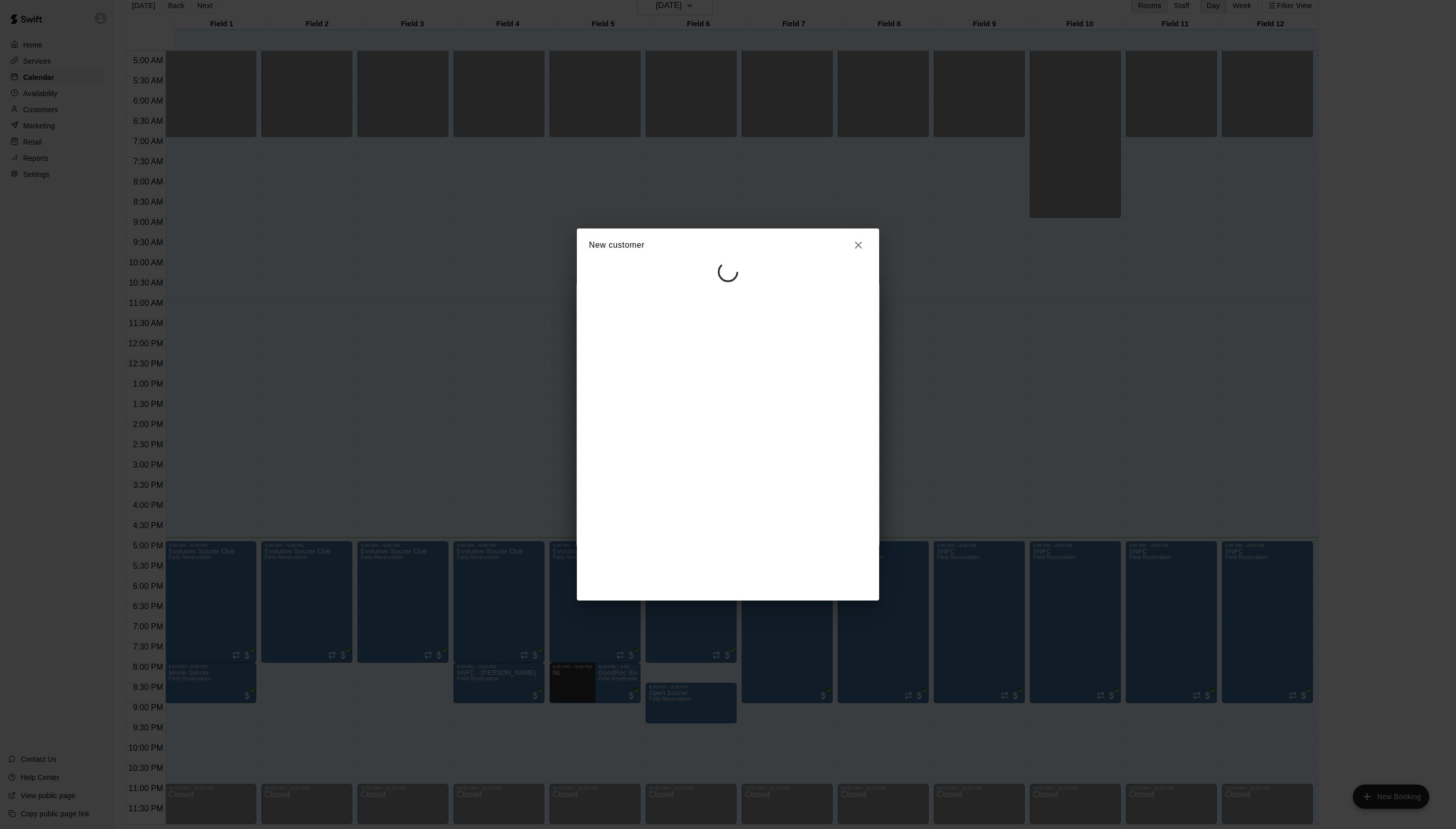
select select "**"
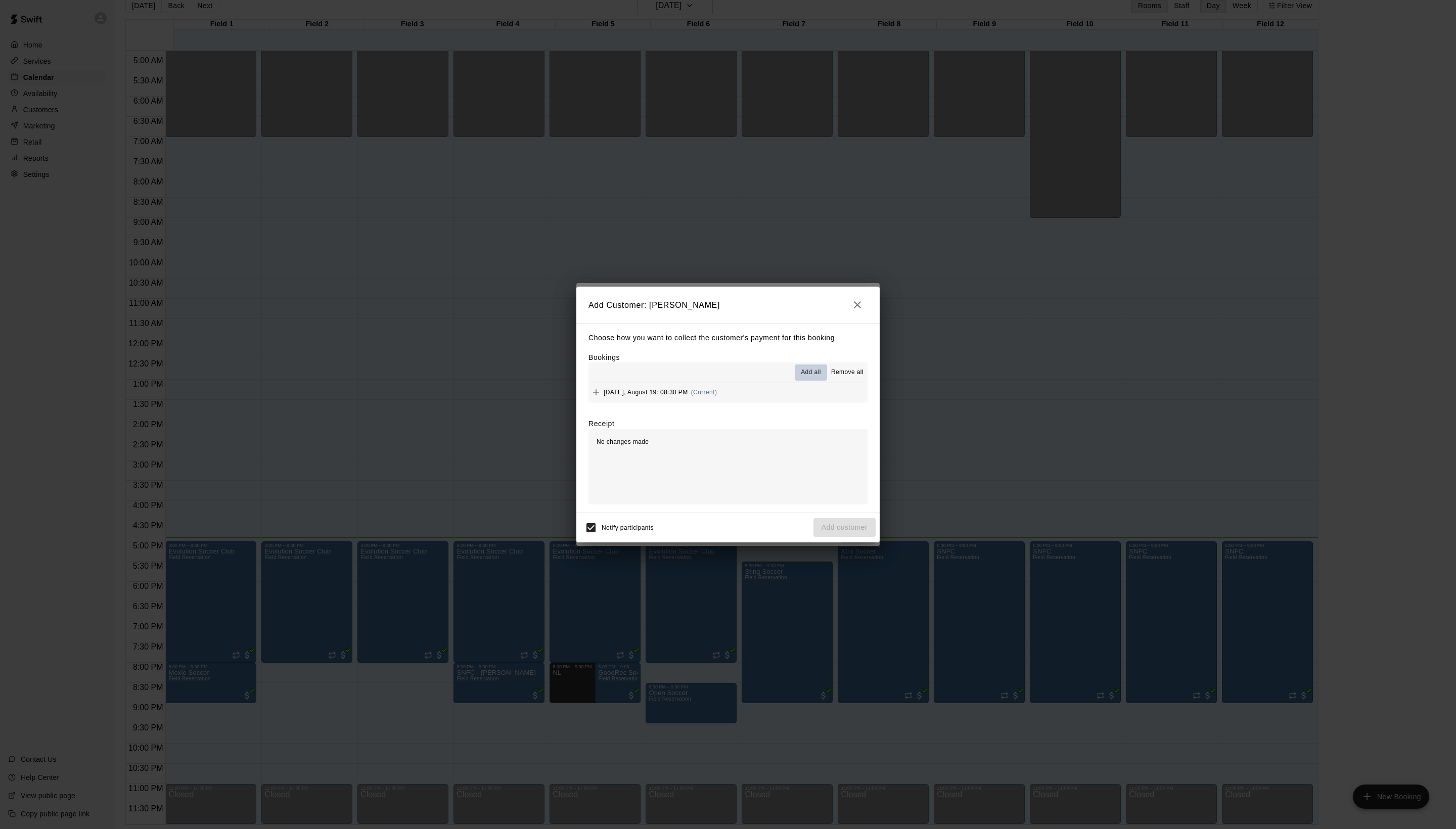
click at [802, 378] on span "Add all" at bounding box center [811, 373] width 20 height 10
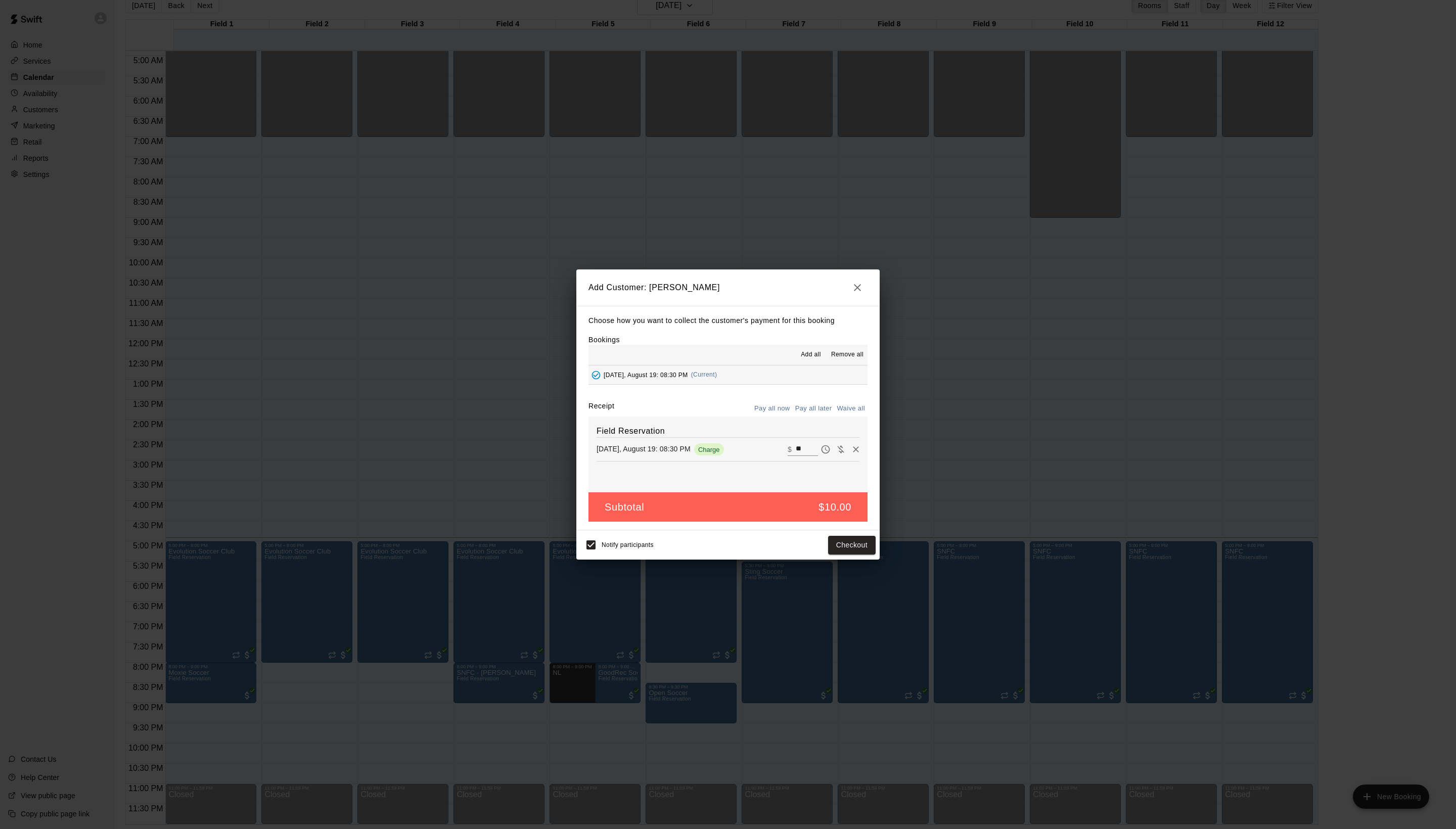
click at [837, 412] on button "Waive all" at bounding box center [851, 409] width 33 height 16
type input "*"
click at [830, 555] on div "Notify participants Add customer" at bounding box center [727, 544] width 295 height 21
click at [829, 555] on button "Add customer" at bounding box center [844, 545] width 62 height 19
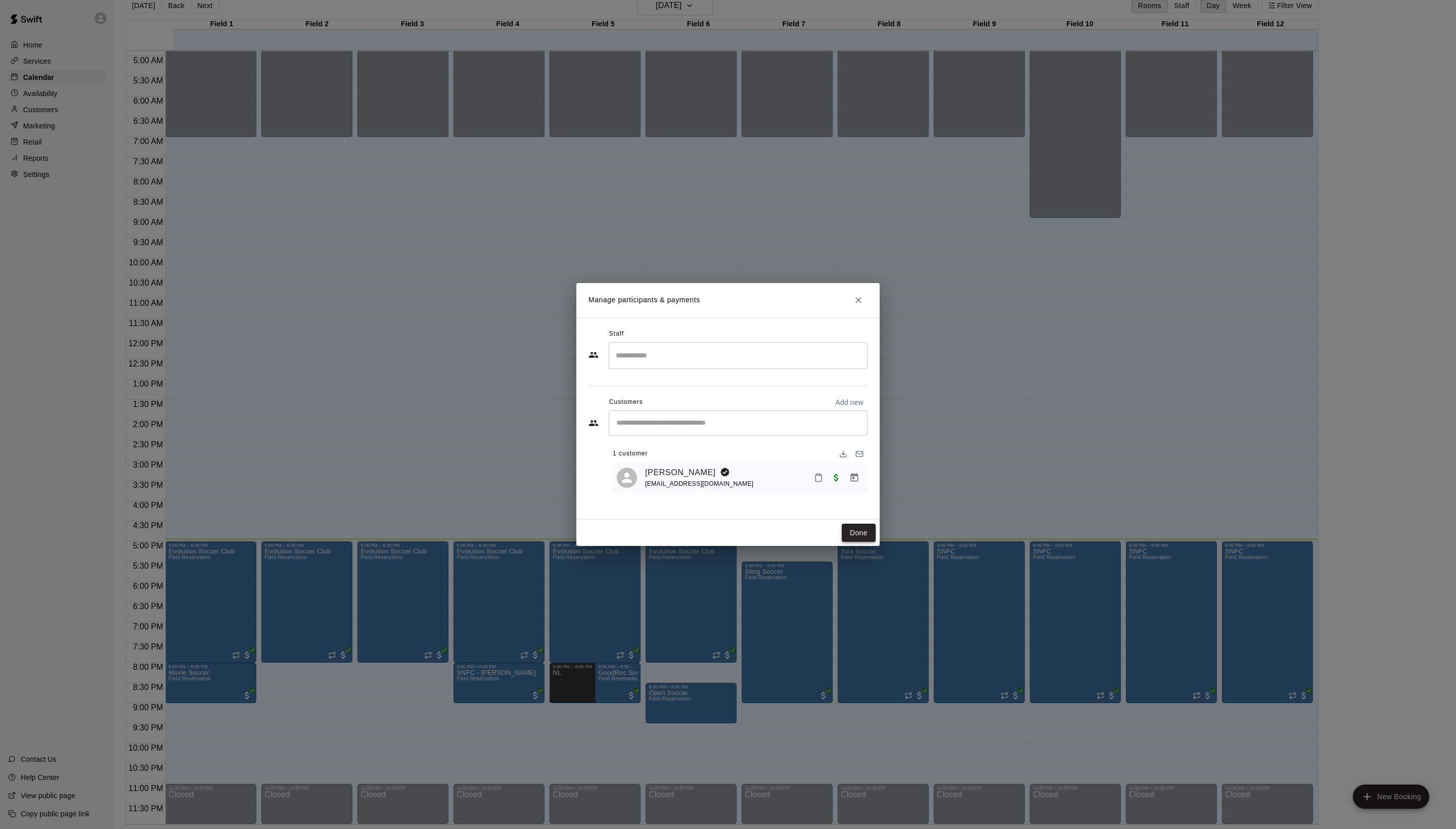
click at [852, 542] on button "Done" at bounding box center [858, 533] width 34 height 19
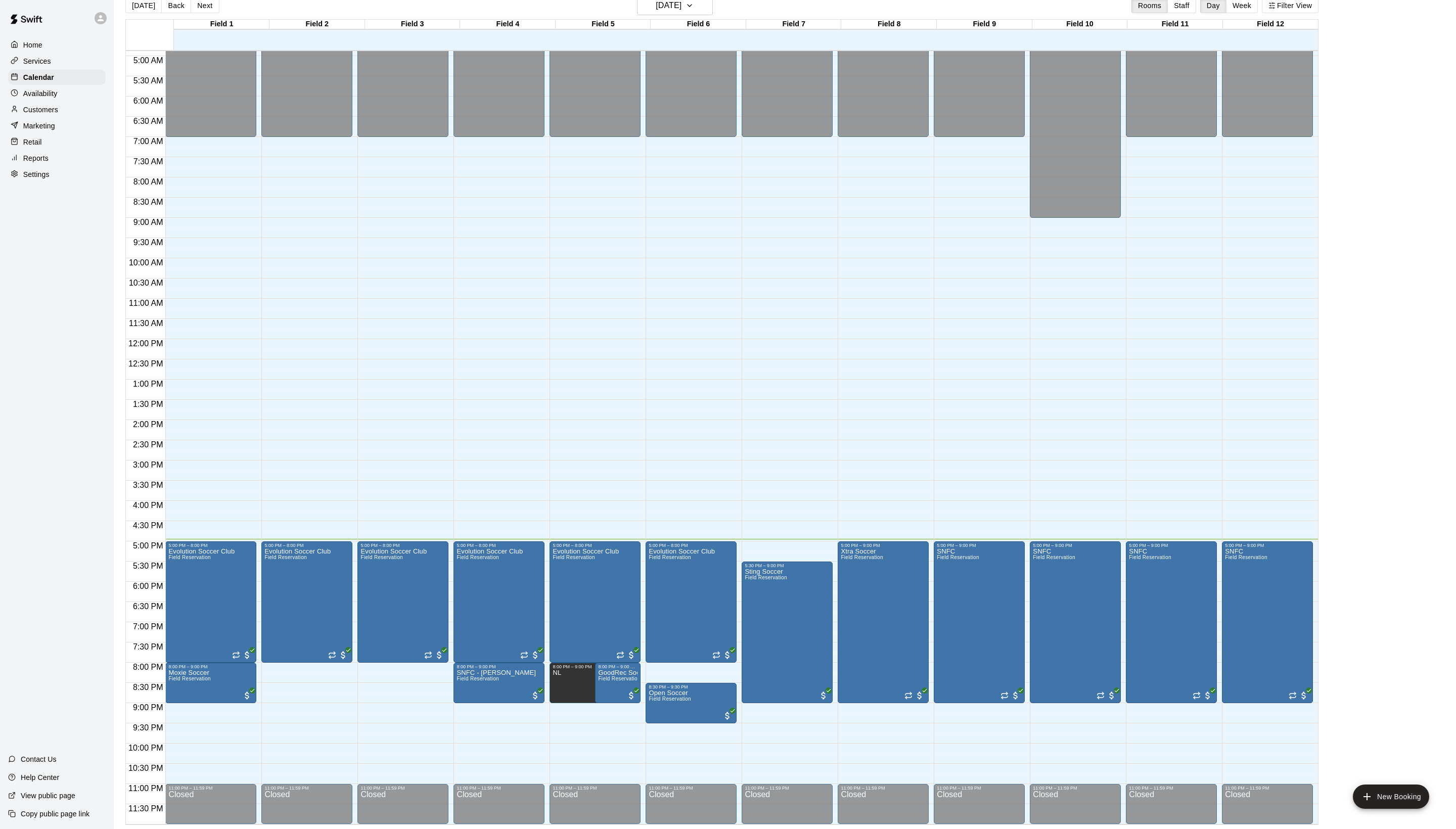
click at [1050, 6] on div "Today Back Next Tuesday Aug 19 Rooms Staff Day Week Filter View" at bounding box center [722, 7] width 1193 height 23
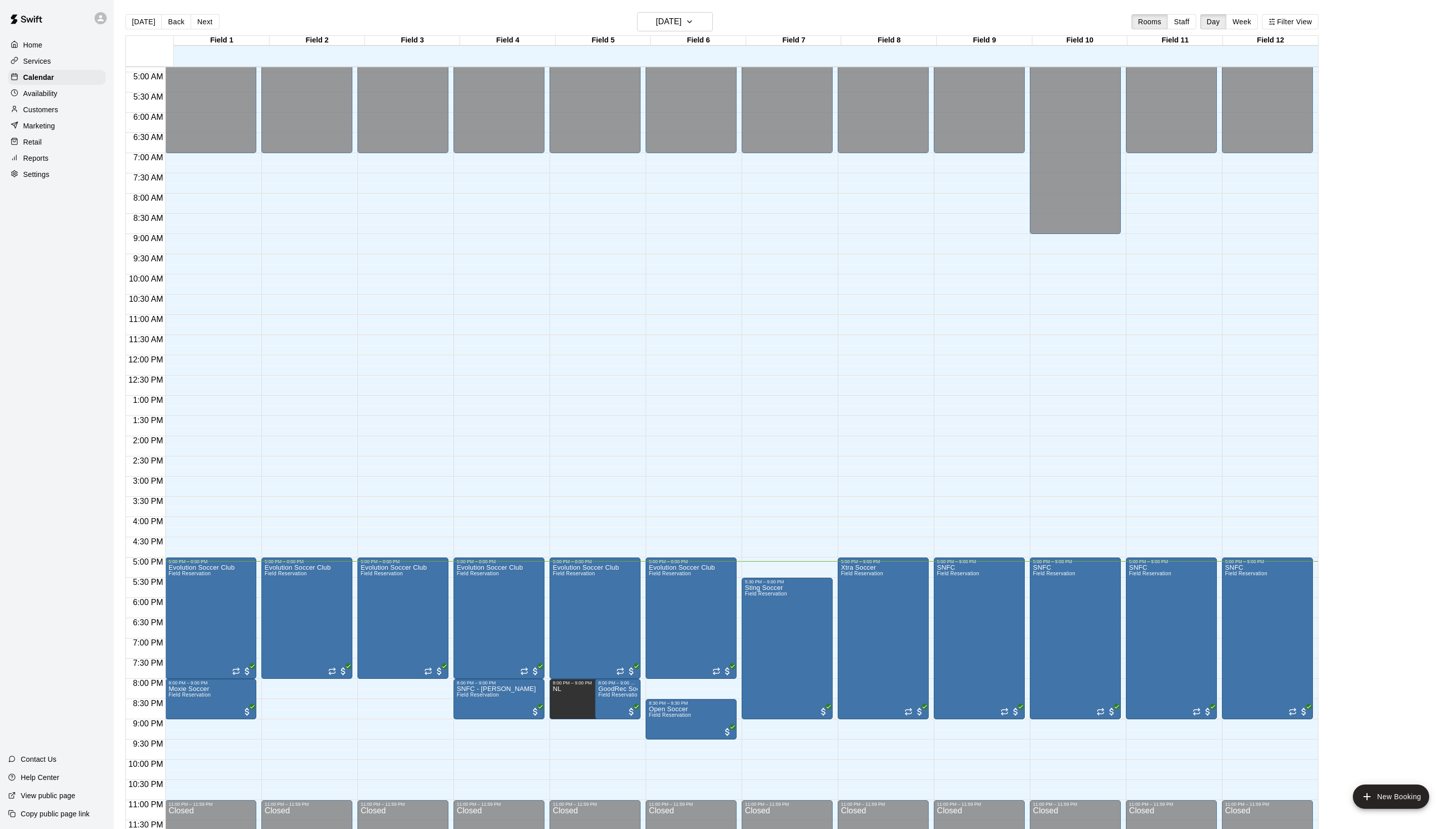
scroll to position [203, 0]
